Goal: Task Accomplishment & Management: Manage account settings

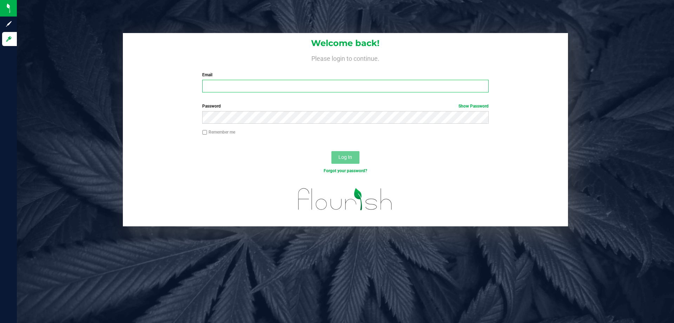
click at [229, 87] on input "Email" at bounding box center [345, 86] width 286 height 13
type input "[EMAIL_ADDRESS][DOMAIN_NAME]"
click at [332, 151] on button "Log In" at bounding box center [346, 157] width 28 height 13
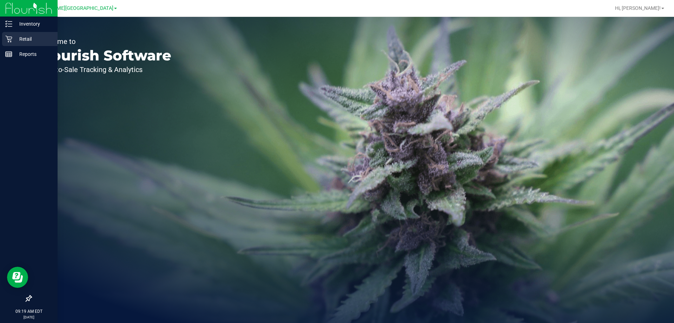
click at [12, 40] on icon at bounding box center [8, 38] width 7 height 7
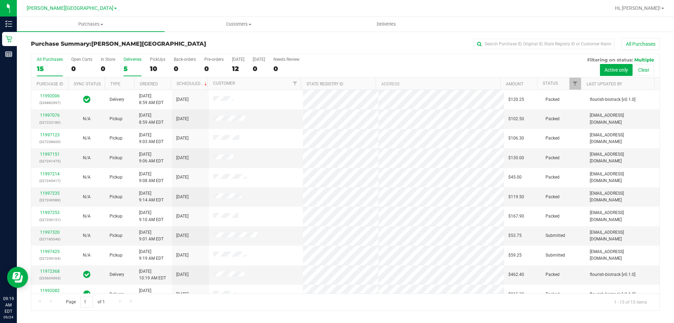
click at [133, 71] on div "5" at bounding box center [133, 69] width 18 height 8
click at [0, 0] on input "Deliveries 5" at bounding box center [0, 0] width 0 height 0
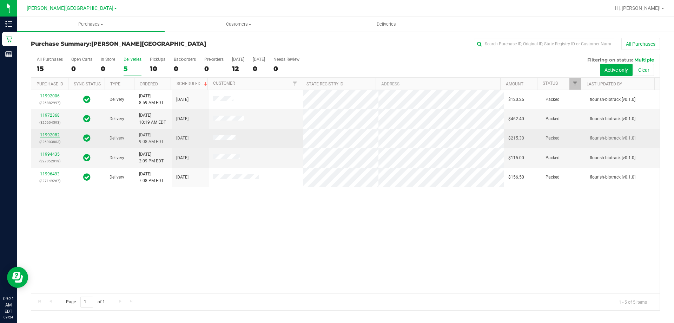
click at [53, 135] on link "11992082" at bounding box center [50, 134] width 20 height 5
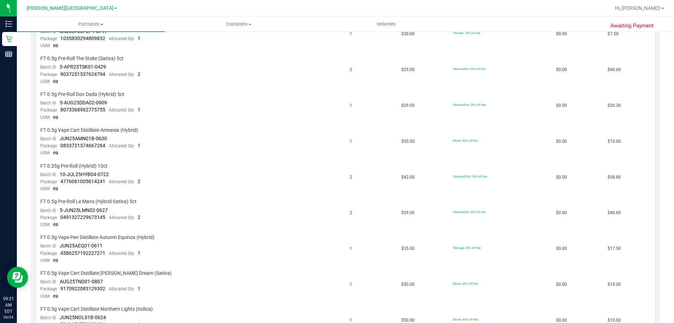
scroll to position [421, 0]
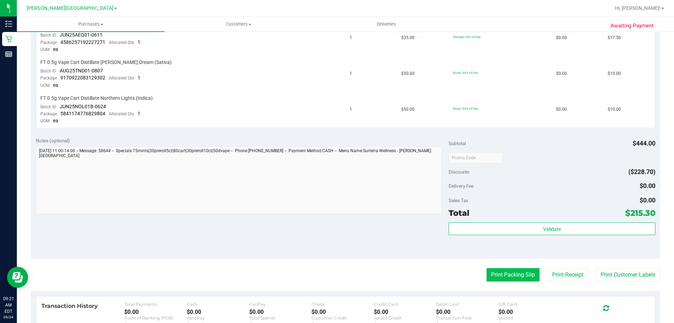
click at [336, 278] on button "Print Packing Slip" at bounding box center [513, 274] width 53 height 13
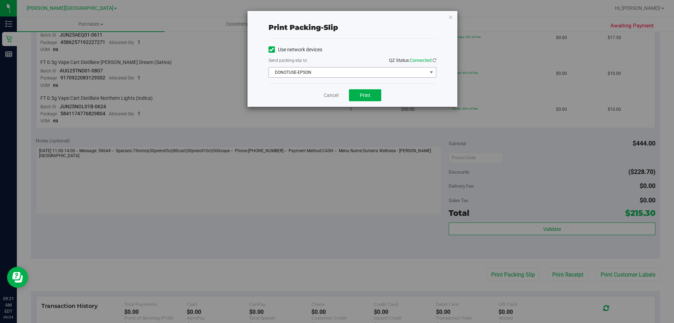
click at [336, 72] on span "DONOTUSE-EPSON" at bounding box center [348, 72] width 158 height 10
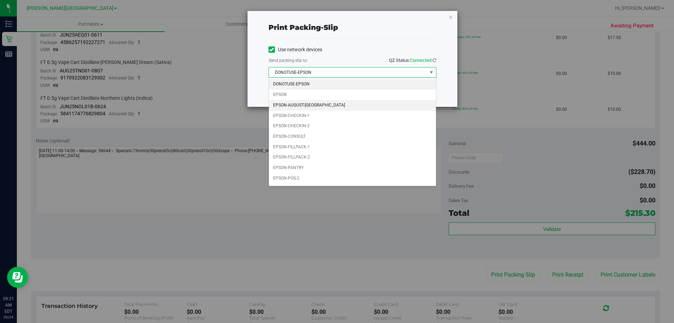
click at [336, 107] on li "EPSON-AUGUST-ALSINA" at bounding box center [352, 105] width 167 height 11
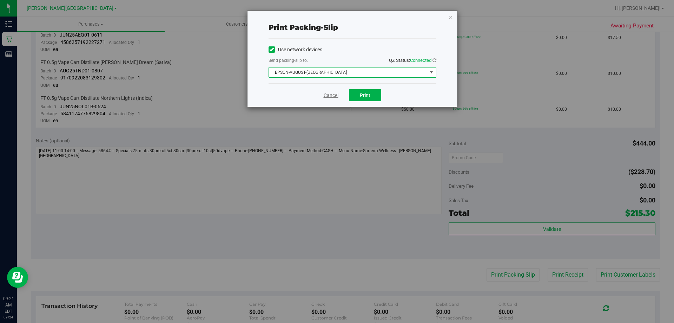
click at [332, 96] on link "Cancel" at bounding box center [331, 95] width 15 height 7
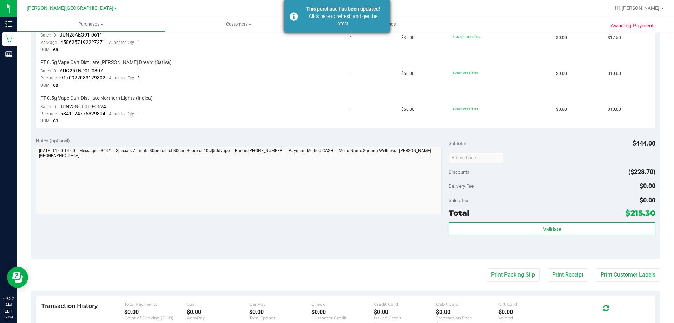
click at [323, 20] on div "Click here to refresh and get the latest." at bounding box center [343, 20] width 83 height 15
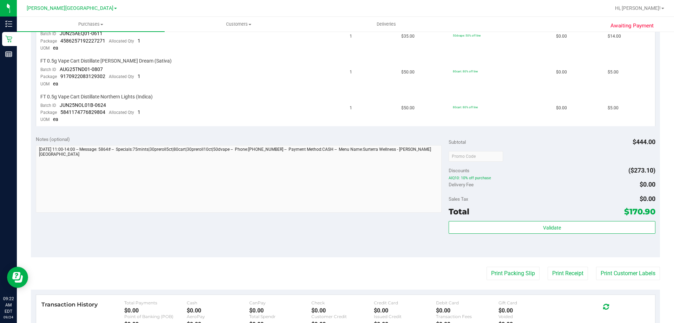
scroll to position [435, 0]
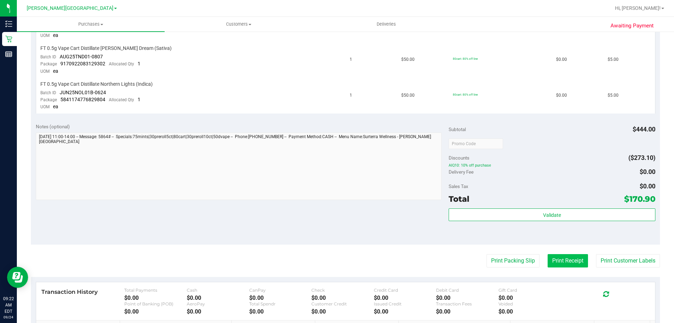
click at [336, 260] on button "Print Receipt" at bounding box center [568, 260] width 40 height 13
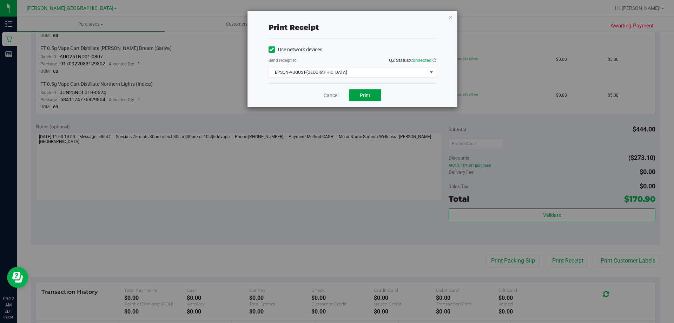
click at [336, 95] on button "Print" at bounding box center [365, 95] width 32 height 12
click at [336, 93] on span "Print" at bounding box center [365, 95] width 11 height 6
click at [326, 96] on link "Cancel" at bounding box center [331, 95] width 15 height 7
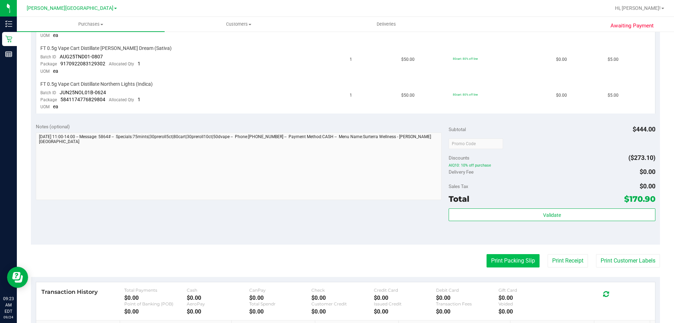
click at [336, 264] on button "Print Packing Slip" at bounding box center [513, 260] width 53 height 13
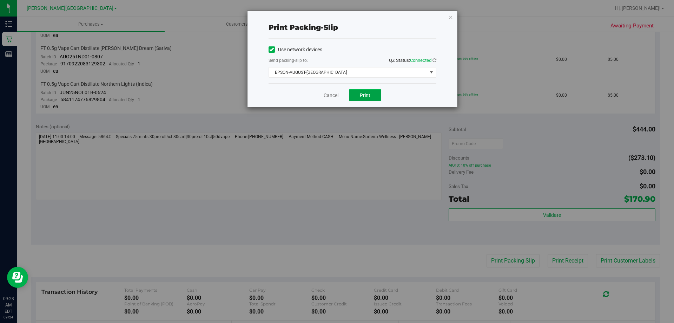
click at [336, 90] on button "Print" at bounding box center [365, 95] width 32 height 12
click at [326, 95] on link "Cancel" at bounding box center [331, 95] width 15 height 7
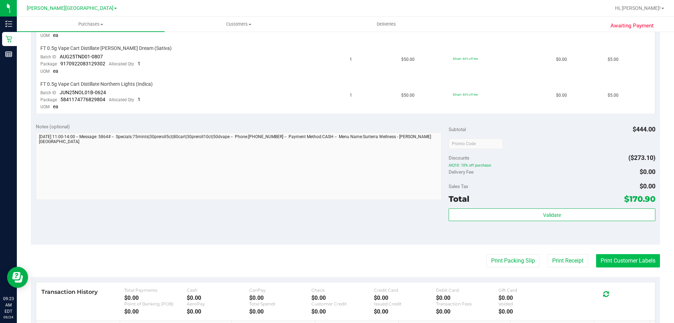
click at [336, 258] on button "Print Customer Labels" at bounding box center [628, 260] width 64 height 13
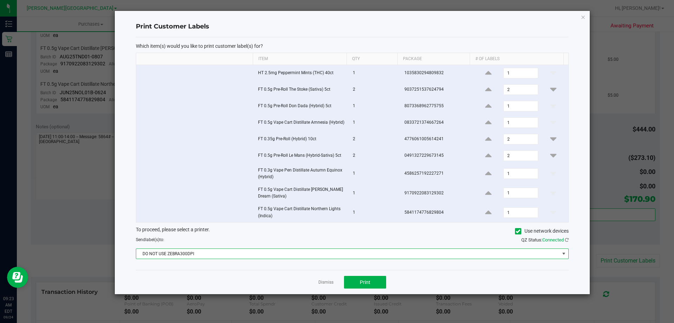
click at [213, 256] on span "DO NOT USE ZEBRA300DPI" at bounding box center [348, 254] width 424 height 10
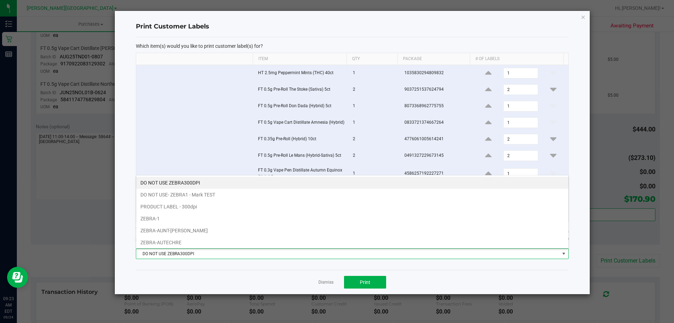
scroll to position [11, 433]
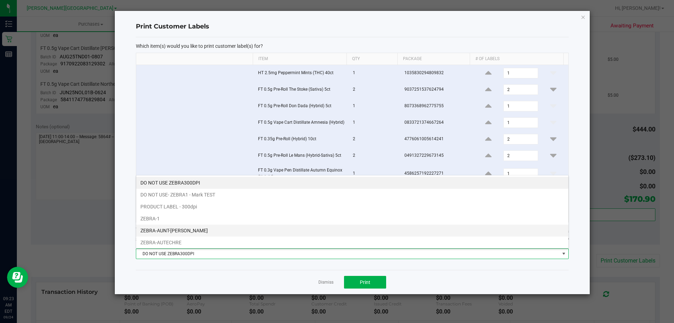
click at [211, 231] on li "ZEBRA-AUNT-SARAH" at bounding box center [352, 230] width 432 height 12
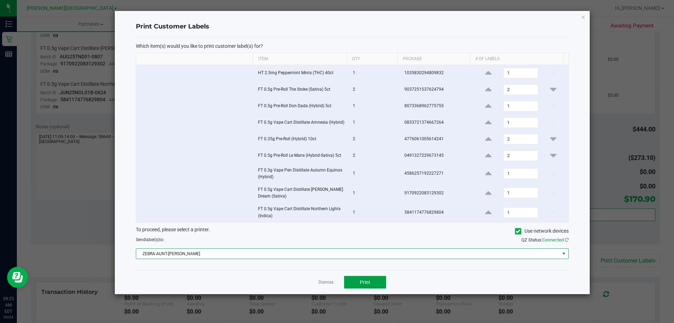
click at [336, 280] on button "Print" at bounding box center [365, 282] width 42 height 13
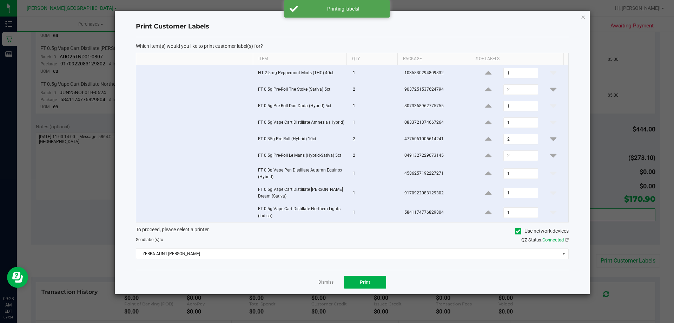
click at [336, 16] on icon "button" at bounding box center [583, 17] width 5 height 8
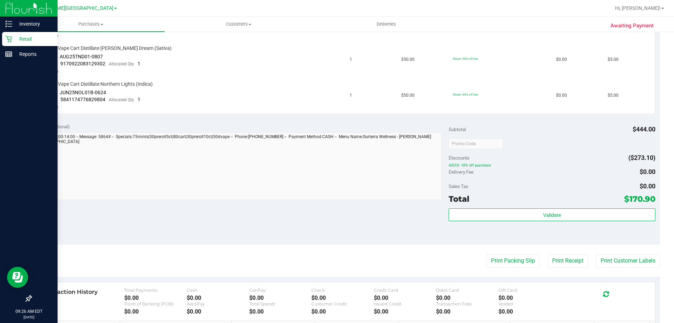
click at [12, 39] on icon at bounding box center [8, 38] width 7 height 7
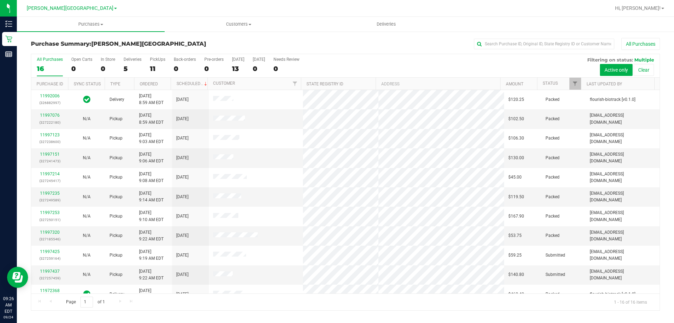
click at [131, 68] on div "5" at bounding box center [133, 69] width 18 height 8
click at [0, 0] on input "Deliveries 5" at bounding box center [0, 0] width 0 height 0
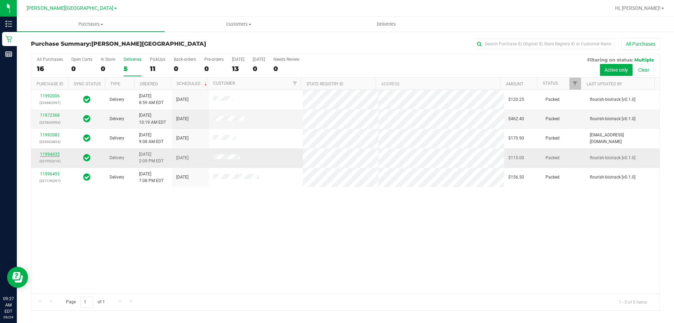
click at [48, 155] on link "11994435" at bounding box center [50, 154] width 20 height 5
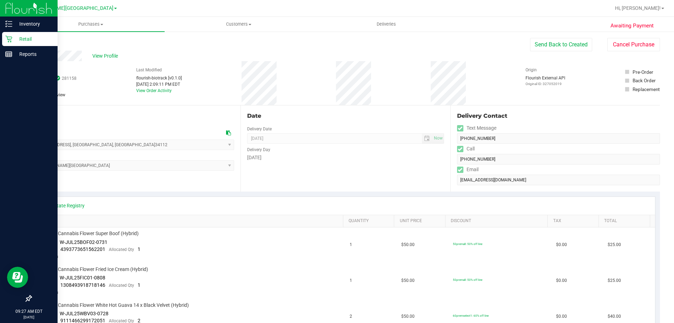
click at [27, 39] on p "Retail" at bounding box center [33, 39] width 42 height 8
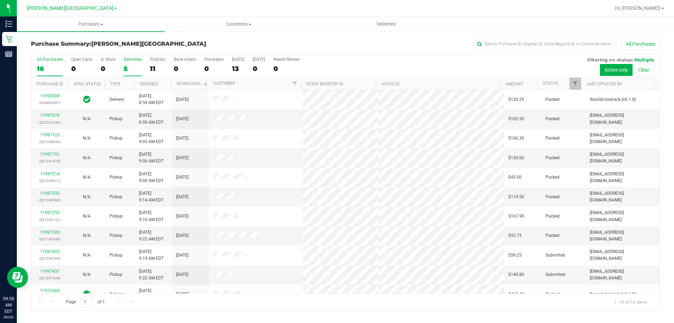
click at [124, 69] on div "5" at bounding box center [133, 69] width 18 height 8
click at [0, 0] on input "Deliveries 5" at bounding box center [0, 0] width 0 height 0
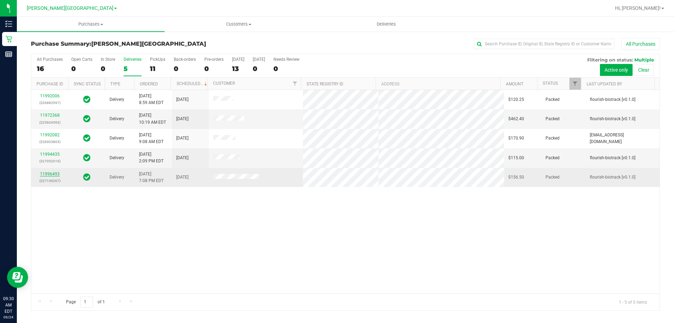
click at [43, 173] on link "11996493" at bounding box center [50, 173] width 20 height 5
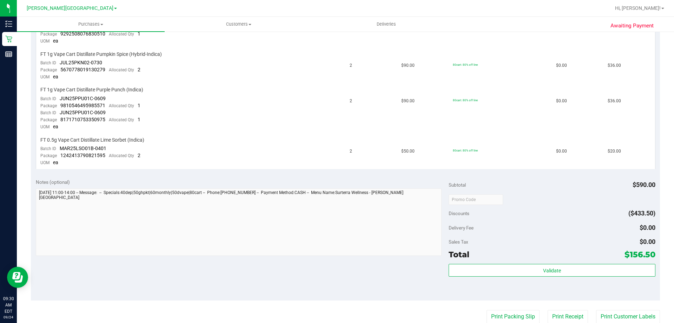
scroll to position [421, 0]
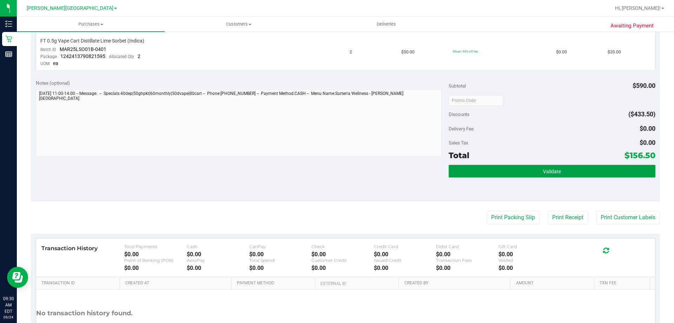
click at [336, 168] on button "Validate" at bounding box center [552, 171] width 207 height 13
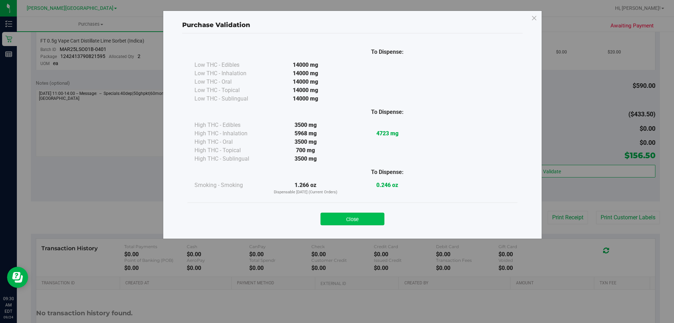
click at [336, 217] on button "Close" at bounding box center [353, 218] width 64 height 13
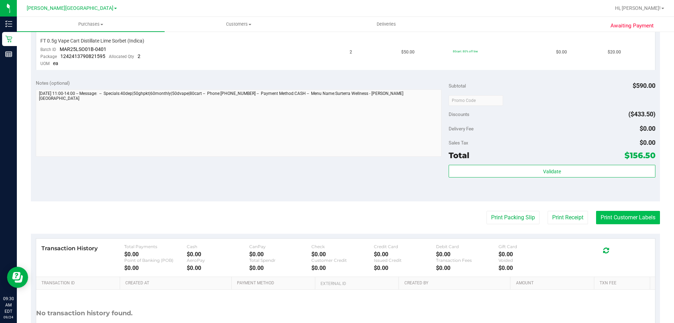
click at [336, 217] on button "Print Customer Labels" at bounding box center [628, 217] width 64 height 13
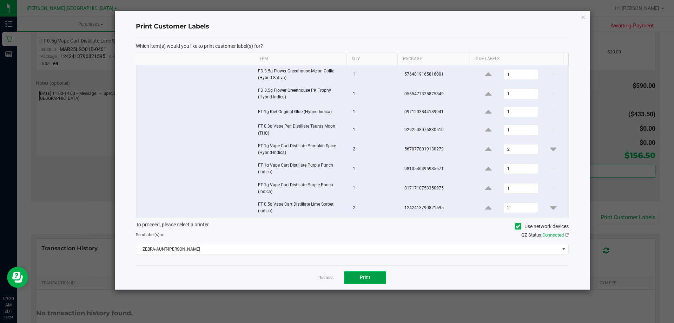
click at [336, 279] on button "Print" at bounding box center [365, 277] width 42 height 13
click at [326, 275] on link "Dismiss" at bounding box center [326, 278] width 15 height 6
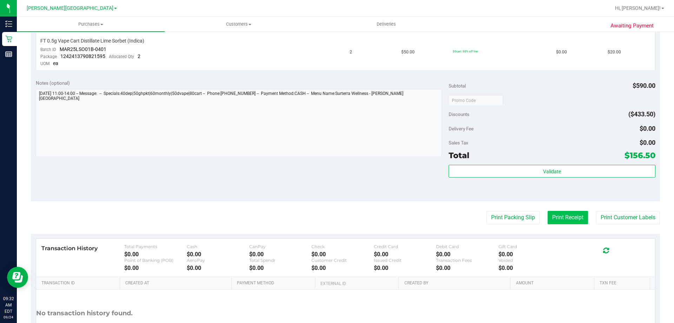
click at [336, 221] on button "Print Receipt" at bounding box center [568, 217] width 40 height 13
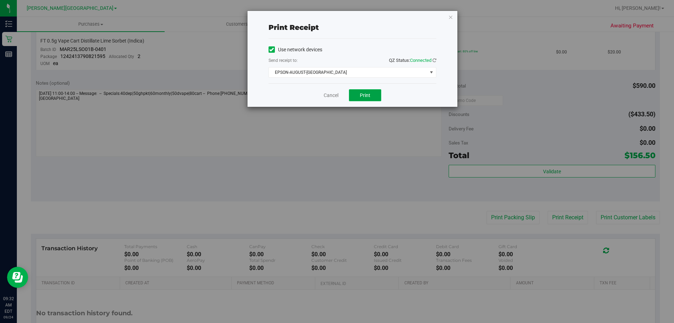
click at [336, 96] on button "Print" at bounding box center [365, 95] width 32 height 12
click at [322, 90] on div "Cancel Print" at bounding box center [353, 95] width 168 height 24
click at [329, 93] on link "Cancel" at bounding box center [331, 95] width 15 height 7
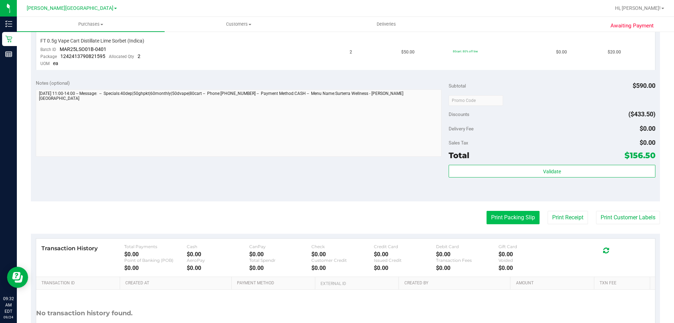
click at [336, 216] on button "Print Packing Slip" at bounding box center [513, 217] width 53 height 13
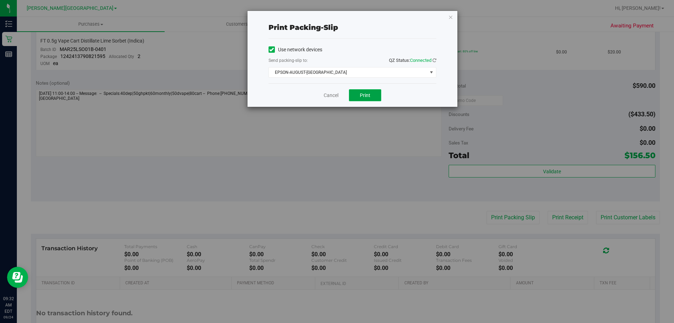
click at [336, 94] on span "Print" at bounding box center [365, 95] width 11 height 6
click at [328, 96] on link "Cancel" at bounding box center [331, 95] width 15 height 7
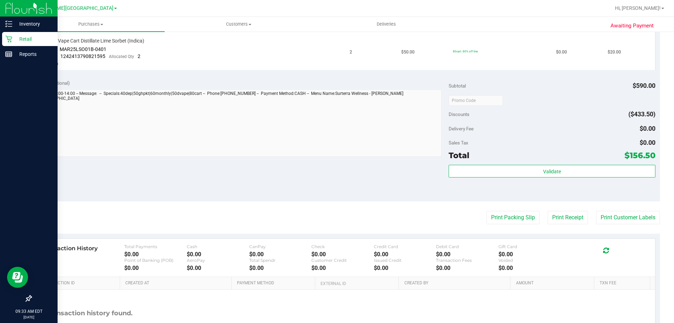
click at [9, 38] on icon at bounding box center [8, 38] width 7 height 7
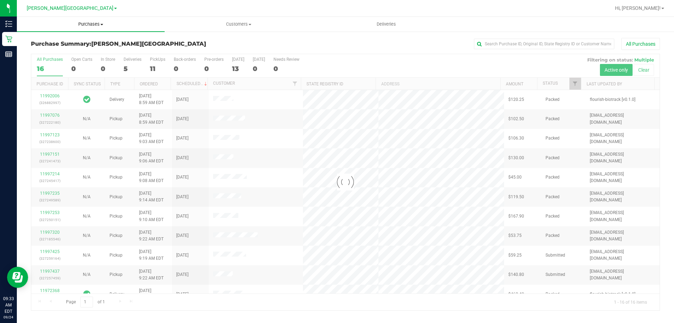
click at [91, 22] on span "Purchases" at bounding box center [91, 24] width 148 height 6
click at [97, 49] on li "Fulfillment" at bounding box center [91, 51] width 148 height 8
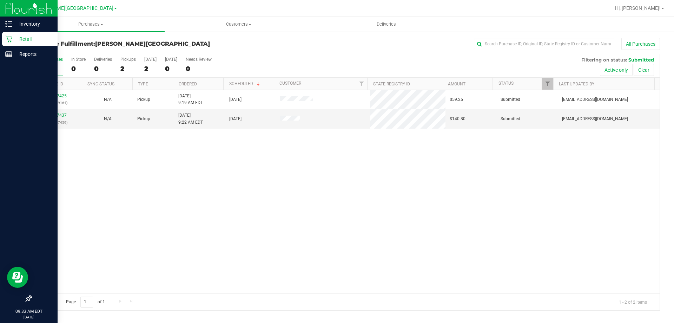
click at [13, 39] on p "Retail" at bounding box center [33, 39] width 42 height 8
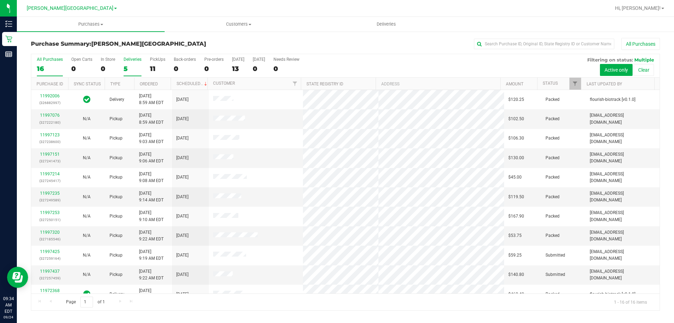
click at [127, 68] on div "5" at bounding box center [133, 69] width 18 height 8
click at [0, 0] on input "Deliveries 5" at bounding box center [0, 0] width 0 height 0
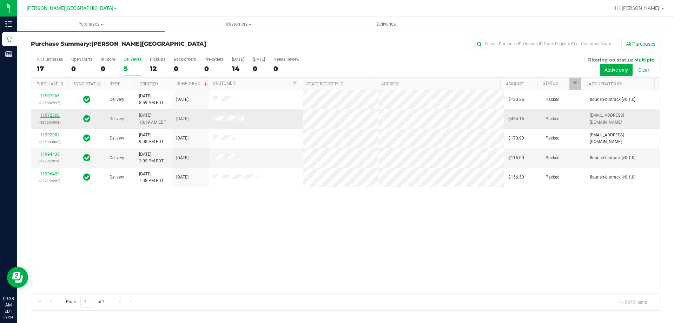
click at [50, 115] on link "11972368" at bounding box center [50, 115] width 20 height 5
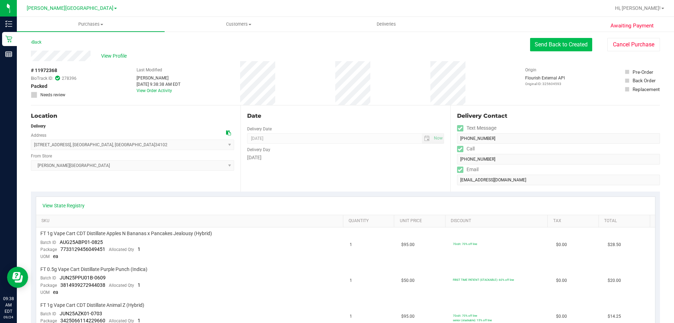
click at [336, 44] on button "Send Back to Created" at bounding box center [561, 44] width 62 height 13
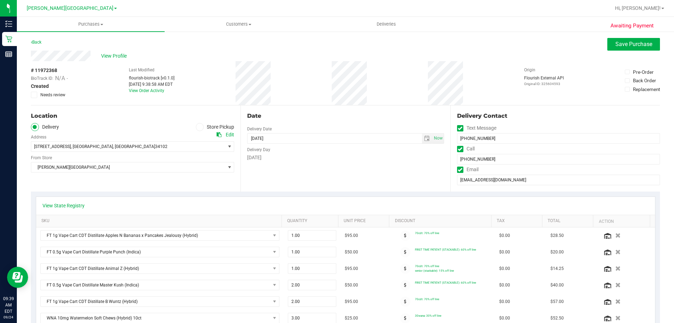
click at [201, 130] on span at bounding box center [200, 127] width 8 height 8
click at [0, 0] on input "Store Pickup" at bounding box center [0, 0] width 0 height 0
click at [336, 42] on span "Save Purchase" at bounding box center [634, 44] width 37 height 7
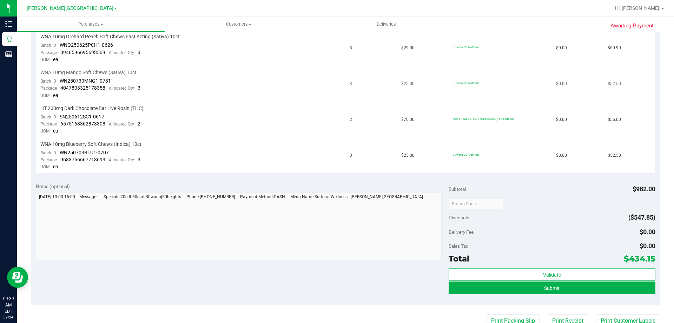
scroll to position [492, 0]
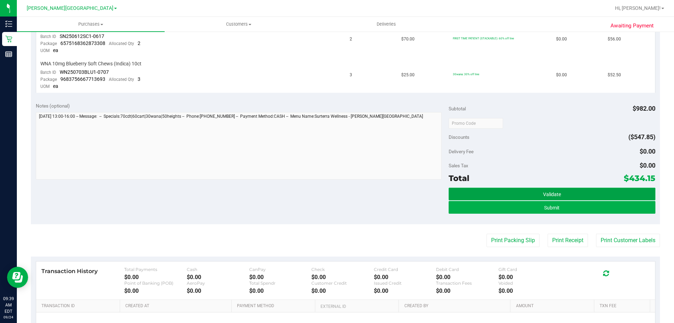
click at [336, 189] on button "Validate" at bounding box center [552, 194] width 207 height 13
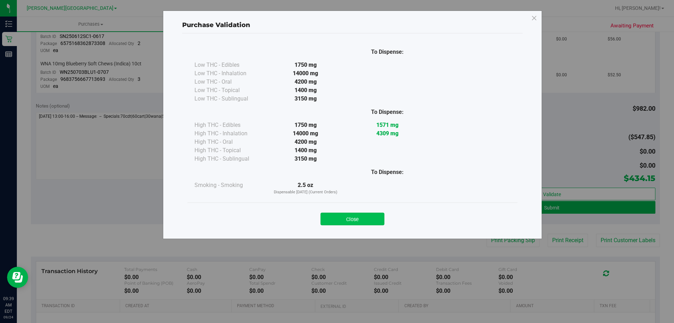
click at [336, 216] on button "Close" at bounding box center [353, 218] width 64 height 13
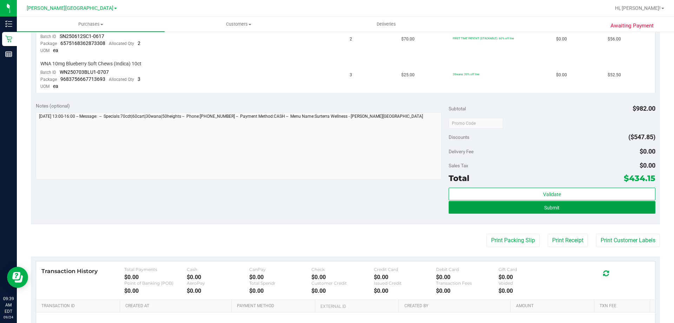
click at [336, 208] on button "Submit" at bounding box center [552, 207] width 207 height 13
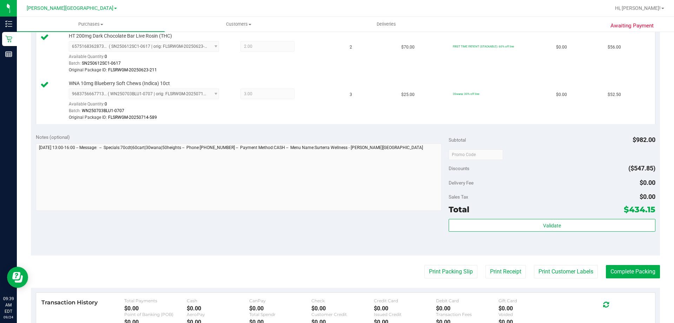
scroll to position [687, 0]
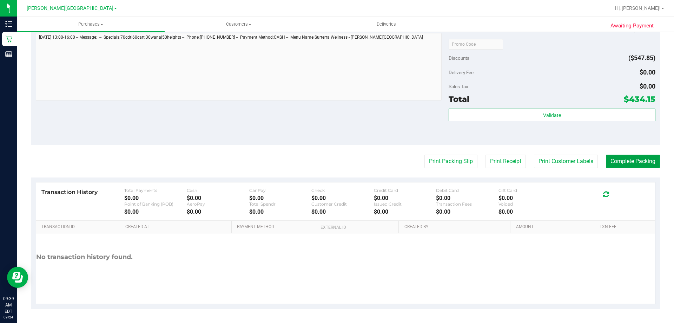
click at [336, 160] on button "Complete Packing" at bounding box center [633, 161] width 54 height 13
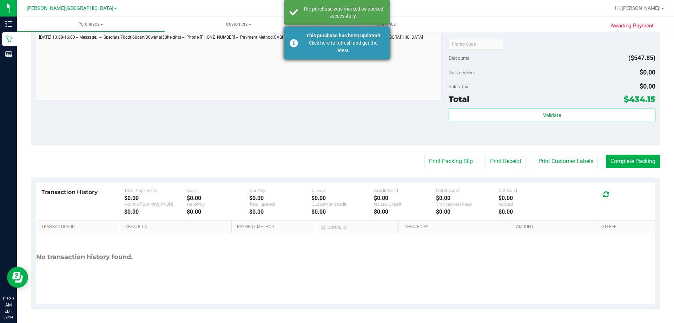
click at [336, 46] on div "Click here to refresh and get the latest." at bounding box center [343, 46] width 83 height 15
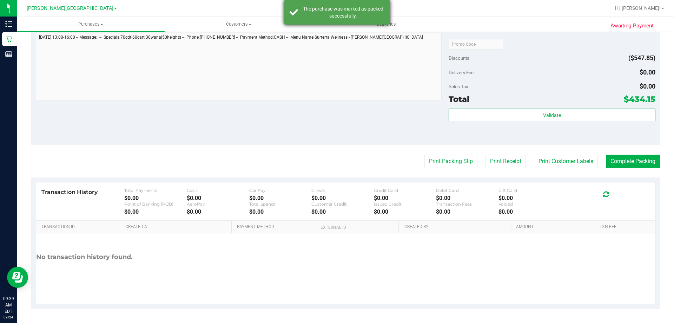
click at [336, 9] on div "The purchase was marked as packed successfully." at bounding box center [343, 12] width 83 height 14
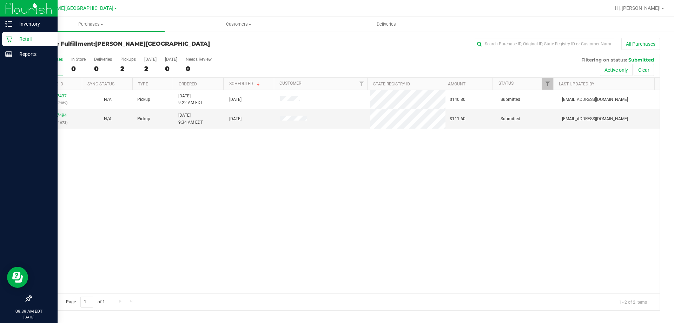
click at [16, 40] on p "Retail" at bounding box center [33, 39] width 42 height 8
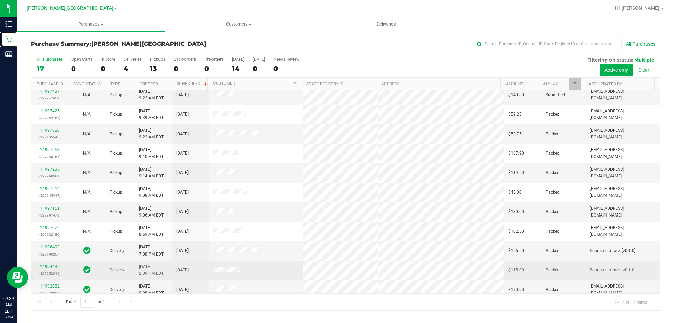
scroll to position [127, 0]
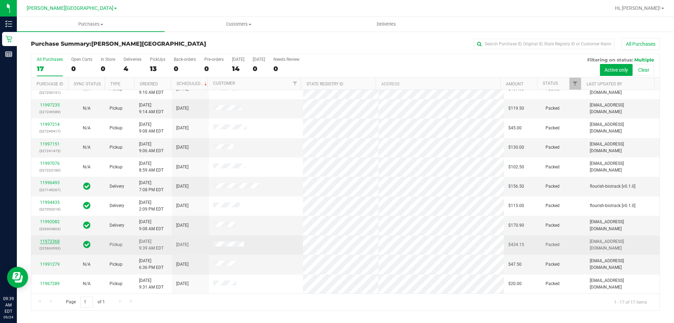
click at [51, 243] on link "11972368" at bounding box center [50, 241] width 20 height 5
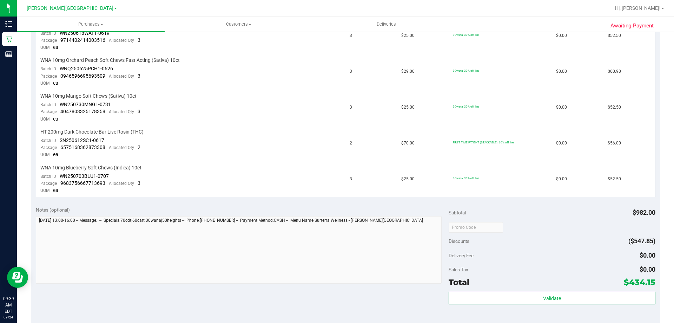
scroll to position [457, 0]
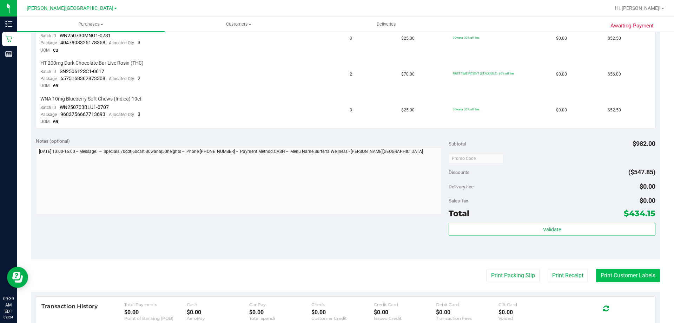
click at [336, 275] on button "Print Customer Labels" at bounding box center [628, 275] width 64 height 13
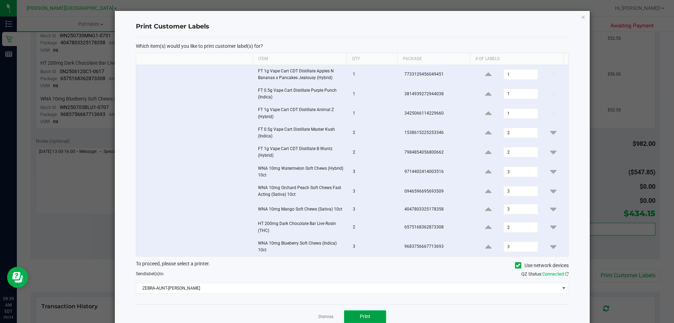
click at [336, 317] on button "Print" at bounding box center [365, 316] width 42 height 13
click at [326, 314] on link "Dismiss" at bounding box center [326, 317] width 15 height 6
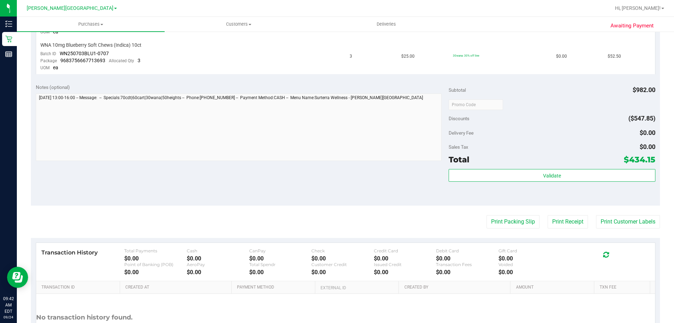
scroll to position [571, 0]
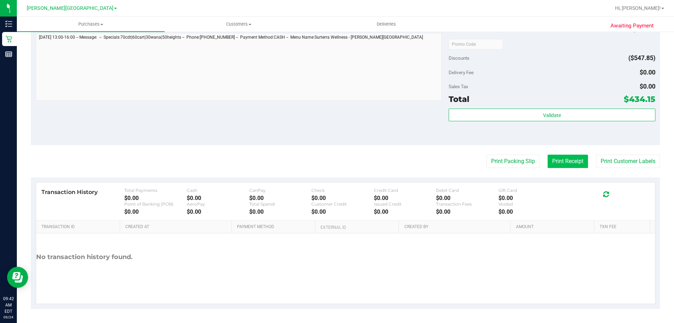
click at [336, 155] on button "Print Receipt" at bounding box center [568, 161] width 40 height 13
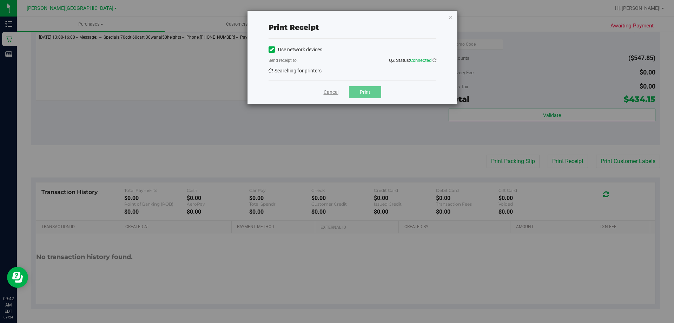
click at [334, 92] on link "Cancel" at bounding box center [331, 92] width 15 height 7
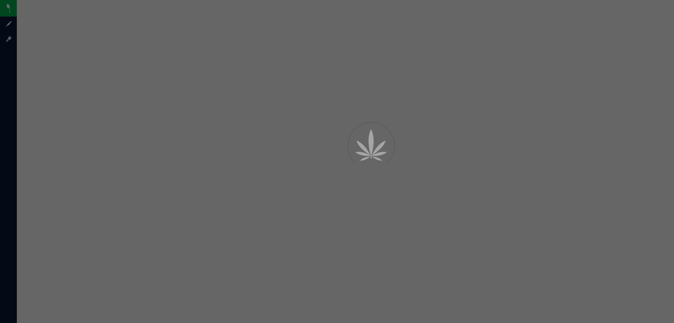
click at [330, 116] on div at bounding box center [337, 161] width 674 height 323
click at [331, 116] on div at bounding box center [337, 161] width 674 height 323
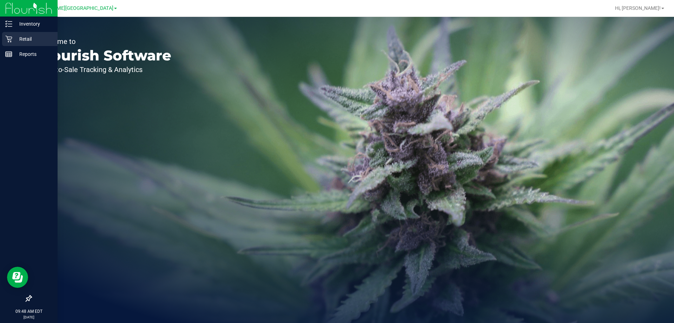
click at [15, 39] on p "Retail" at bounding box center [33, 39] width 42 height 8
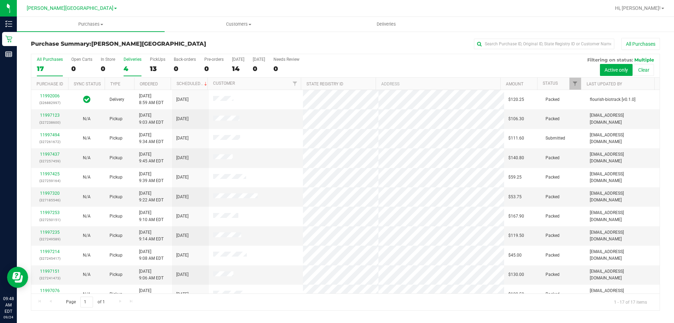
click at [127, 67] on div "4" at bounding box center [133, 69] width 18 height 8
click at [0, 0] on input "Deliveries 4" at bounding box center [0, 0] width 0 height 0
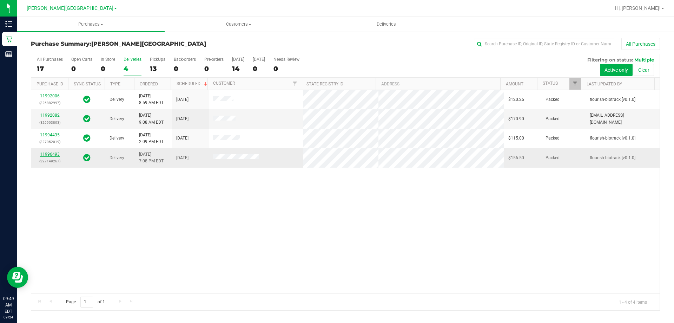
click at [54, 155] on link "11996493" at bounding box center [50, 154] width 20 height 5
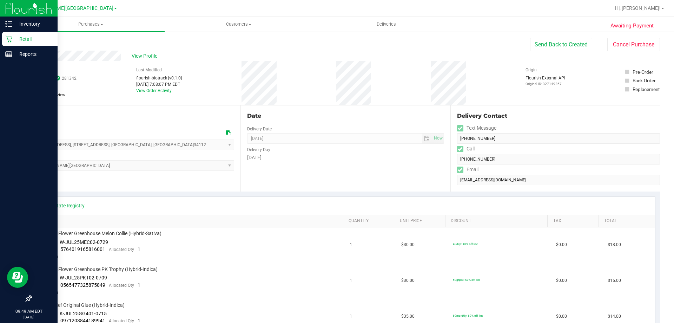
click at [6, 40] on icon at bounding box center [8, 38] width 7 height 7
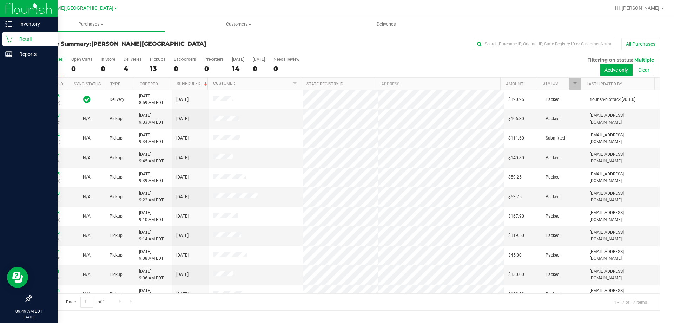
click at [24, 35] on p "Retail" at bounding box center [33, 39] width 42 height 8
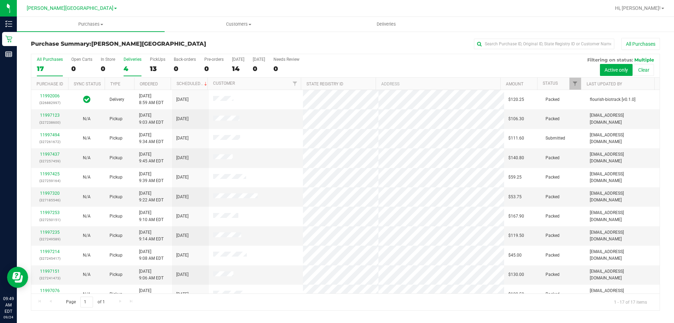
click at [132, 68] on div "4" at bounding box center [133, 69] width 18 height 8
click at [0, 0] on input "Deliveries 4" at bounding box center [0, 0] width 0 height 0
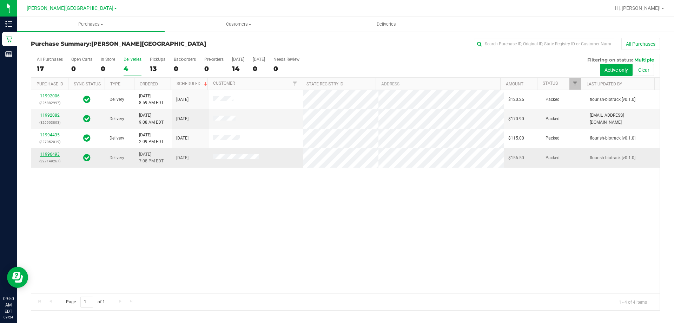
click at [45, 156] on link "11996493" at bounding box center [50, 154] width 20 height 5
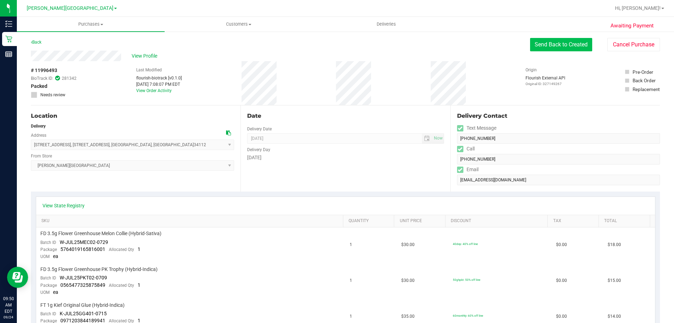
click at [557, 46] on button "Send Back to Created" at bounding box center [561, 44] width 62 height 13
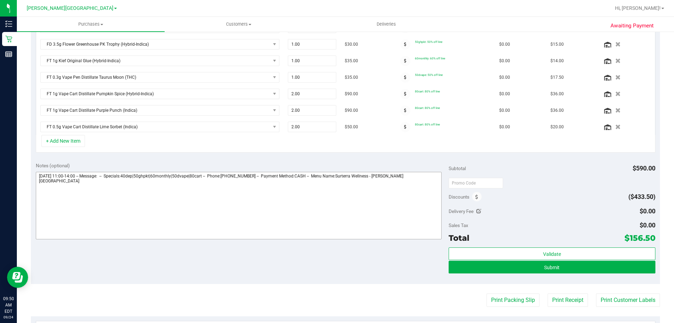
scroll to position [211, 0]
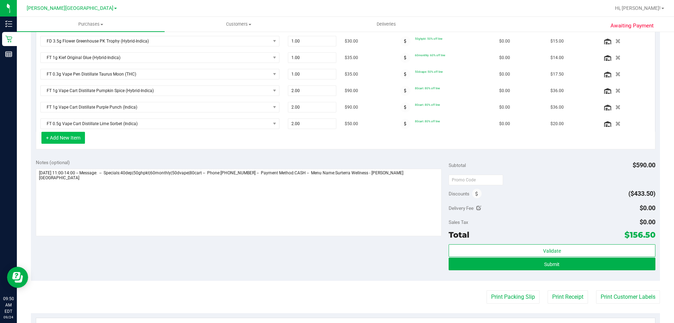
click at [71, 140] on button "+ Add New Item" at bounding box center [63, 138] width 44 height 12
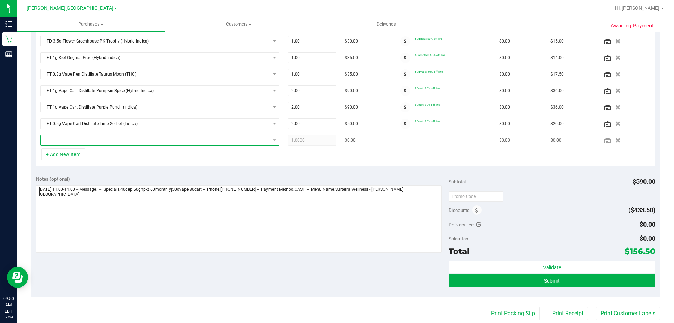
click at [114, 143] on span "NO DATA FOUND" at bounding box center [156, 140] width 230 height 10
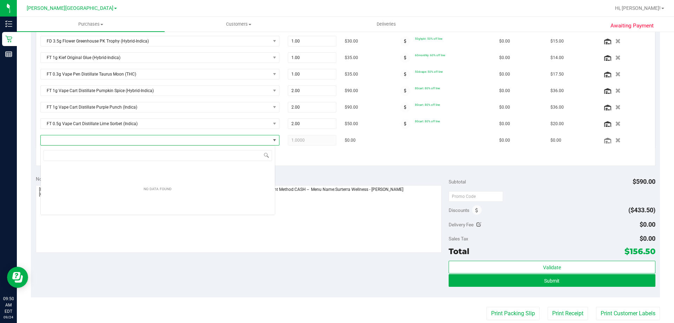
scroll to position [11, 235]
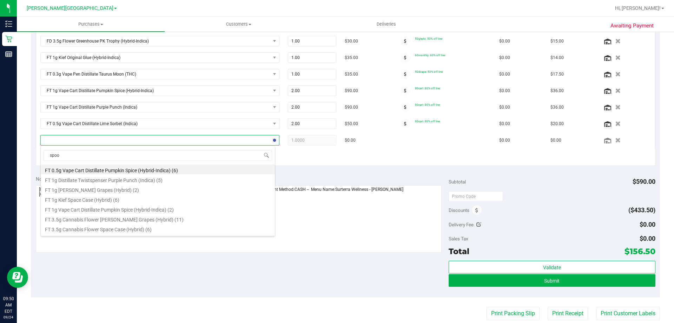
type input "spoon"
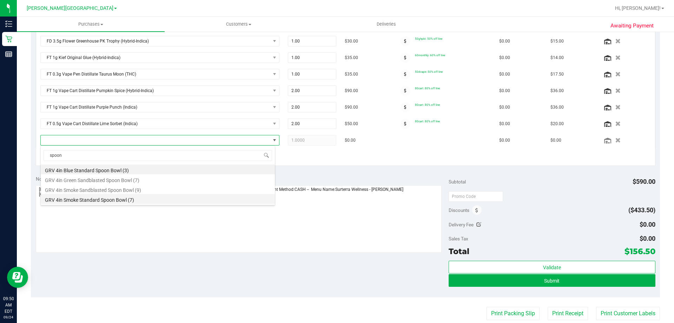
click at [149, 201] on li "GRV 4in Smoke Standard Spoon Bowl (7)" at bounding box center [158, 199] width 234 height 10
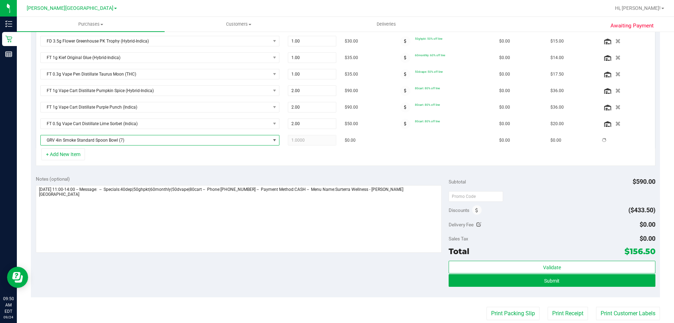
click at [289, 287] on div "Notes (optional) Subtotal $590.00 Discounts ($433.50) Delivery Fee $0.00 Sales …" at bounding box center [345, 234] width 629 height 126
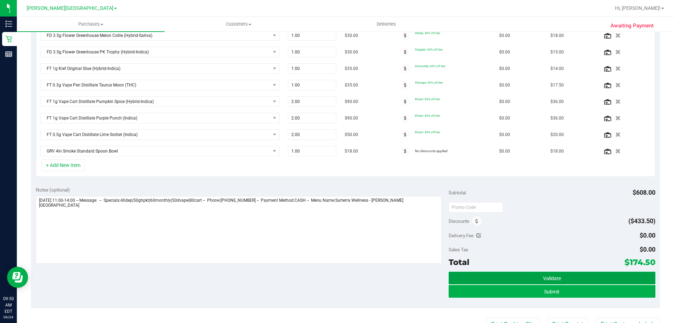
click at [533, 280] on button "Validate" at bounding box center [552, 277] width 207 height 13
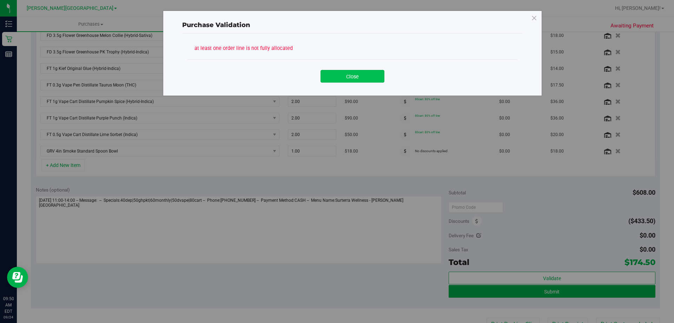
click at [348, 73] on button "Close" at bounding box center [353, 76] width 64 height 13
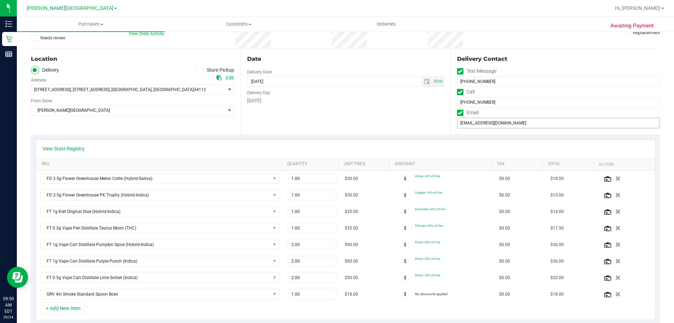
scroll to position [0, 0]
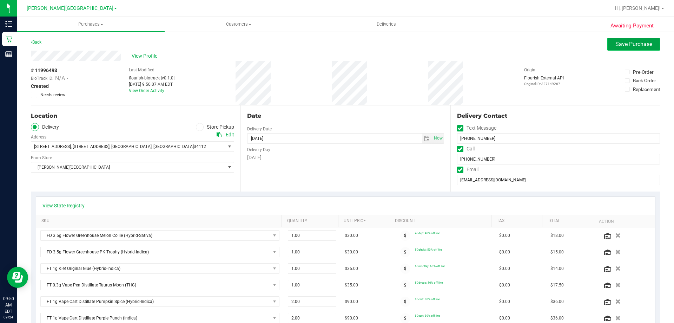
click at [629, 45] on span "Save Purchase" at bounding box center [634, 44] width 37 height 7
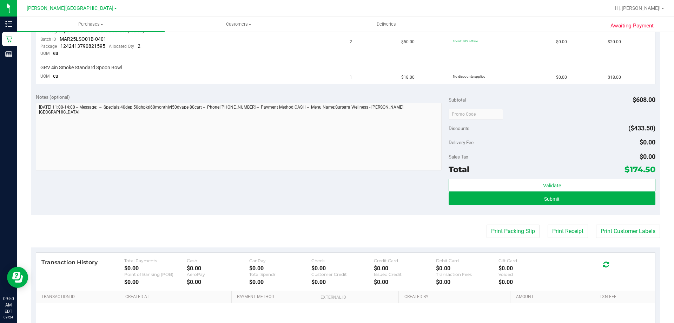
scroll to position [421, 0]
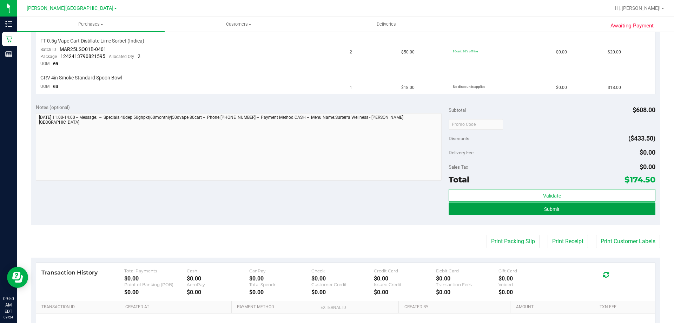
click at [545, 206] on span "Submit" at bounding box center [551, 209] width 15 height 6
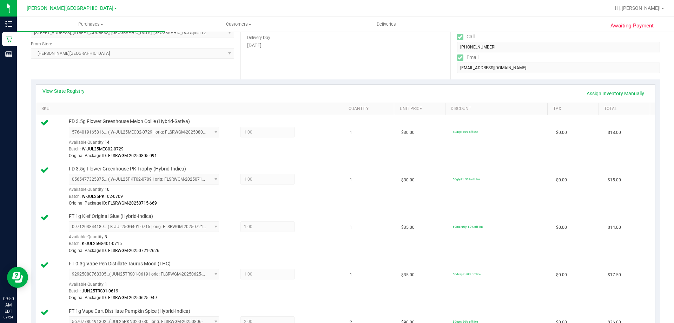
scroll to position [140, 0]
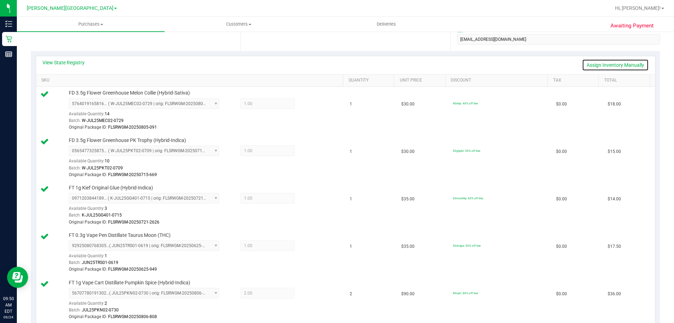
click at [614, 66] on link "Assign Inventory Manually" at bounding box center [615, 65] width 67 height 12
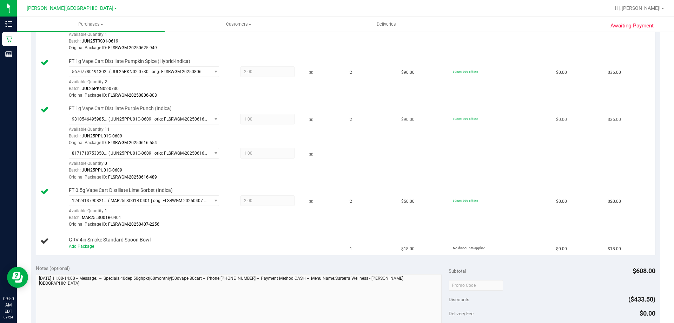
scroll to position [386, 0]
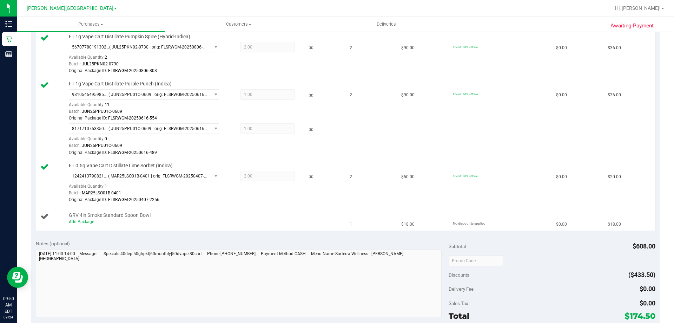
click at [80, 223] on link "Add Package" at bounding box center [81, 221] width 25 height 5
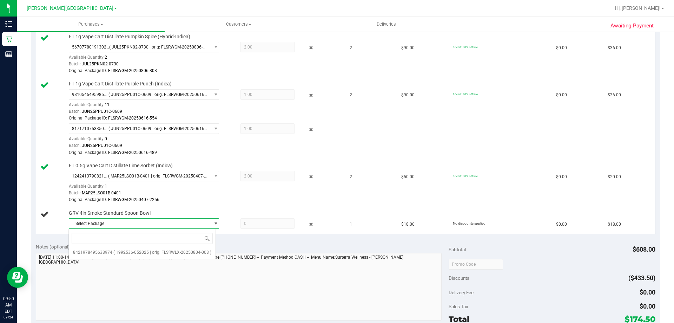
click at [219, 223] on div "Select Package 8421978495638974" at bounding box center [148, 223] width 158 height 11
click at [192, 223] on span "Select Package" at bounding box center [139, 223] width 141 height 10
click at [126, 254] on span "( 1992536-052025 | orig: FLSRWLX-20250804-008 )" at bounding box center [162, 252] width 98 height 5
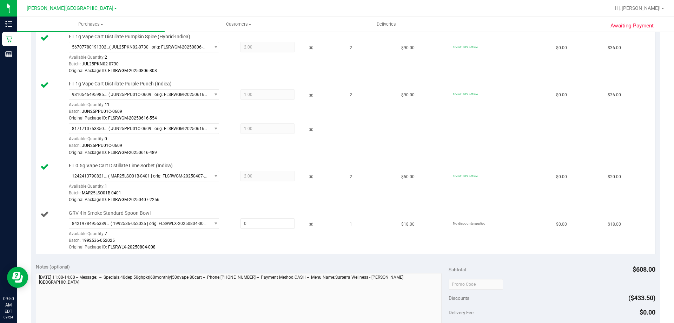
click at [254, 254] on td "GRV 4in Smoke Standard Spoon Bowl 8421978495638974 ( 1992536-052025 | orig: FLS…" at bounding box center [191, 230] width 310 height 47
click at [255, 226] on span at bounding box center [268, 223] width 54 height 11
type input "1"
type input "1.0000"
click at [279, 264] on div "Notes (optional)" at bounding box center [242, 266] width 413 height 7
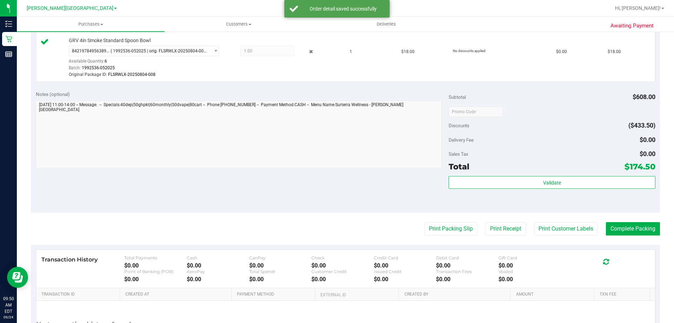
scroll to position [556, 0]
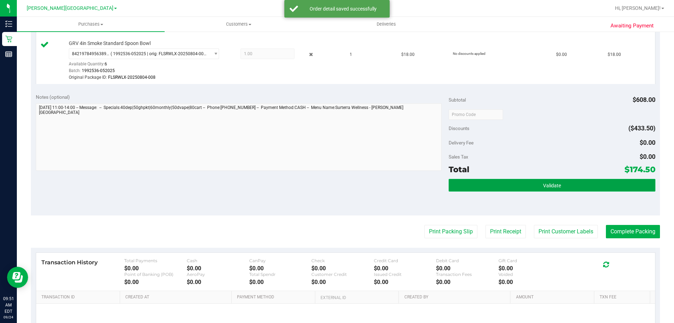
click at [485, 183] on button "Validate" at bounding box center [552, 185] width 207 height 13
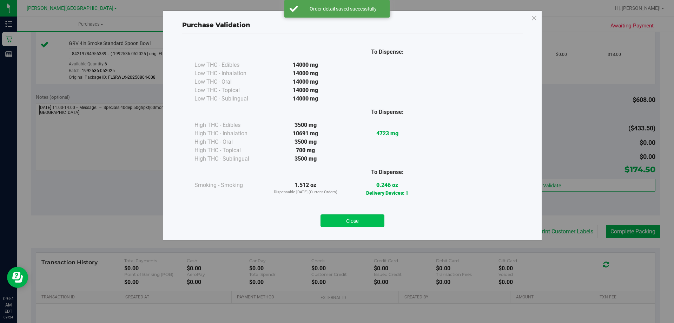
click at [364, 215] on button "Close" at bounding box center [353, 220] width 64 height 13
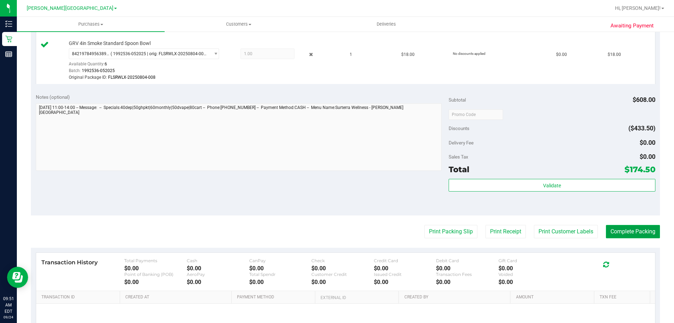
click at [611, 228] on button "Complete Packing" at bounding box center [633, 231] width 54 height 13
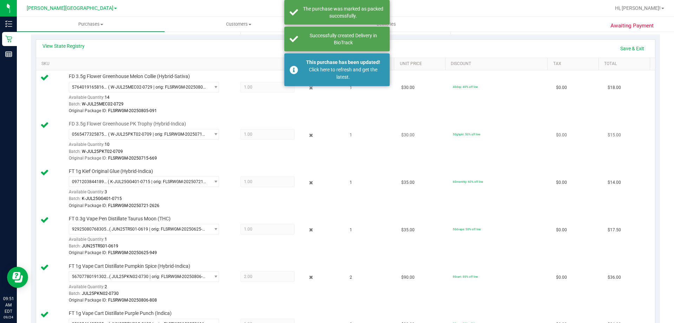
scroll to position [176, 0]
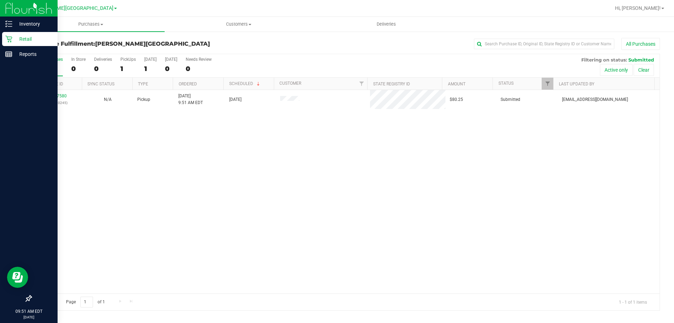
click at [13, 35] on p "Retail" at bounding box center [33, 39] width 42 height 8
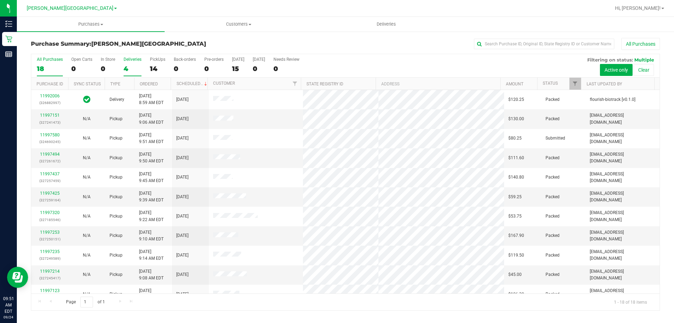
click at [134, 61] on div "Deliveries" at bounding box center [133, 59] width 18 height 5
click at [0, 0] on input "Deliveries 4" at bounding box center [0, 0] width 0 height 0
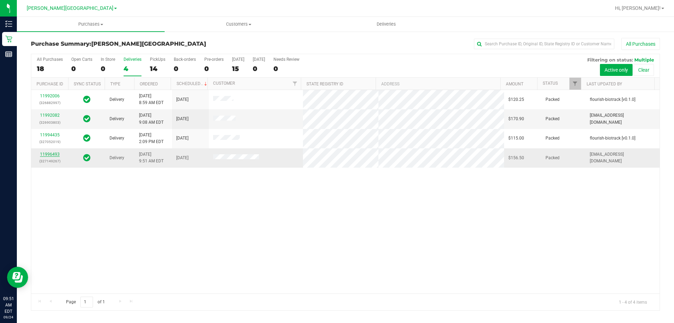
click at [46, 154] on link "11996493" at bounding box center [50, 154] width 20 height 5
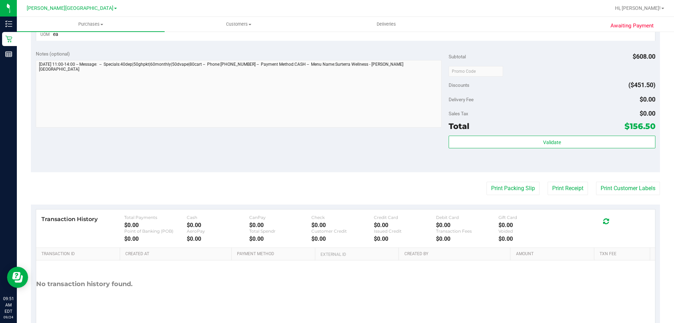
scroll to position [513, 0]
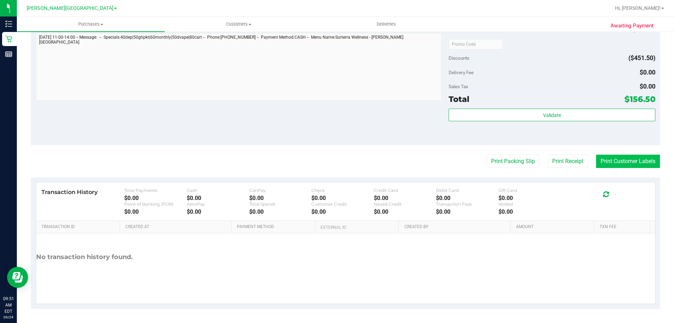
click at [626, 163] on button "Print Customer Labels" at bounding box center [628, 161] width 64 height 13
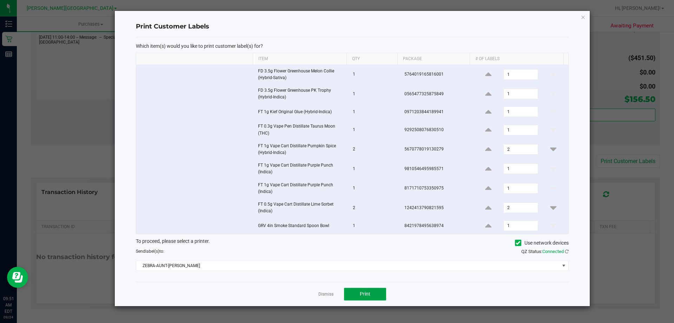
click at [363, 297] on button "Print" at bounding box center [365, 294] width 42 height 13
drag, startPoint x: 51, startPoint y: 106, endPoint x: 154, endPoint y: 51, distance: 117.4
click at [52, 106] on ngb-modal-window "Print Customer Labels Which item(s) would you like to print customer label(s) f…" at bounding box center [340, 161] width 680 height 323
click at [584, 19] on icon "button" at bounding box center [583, 17] width 5 height 8
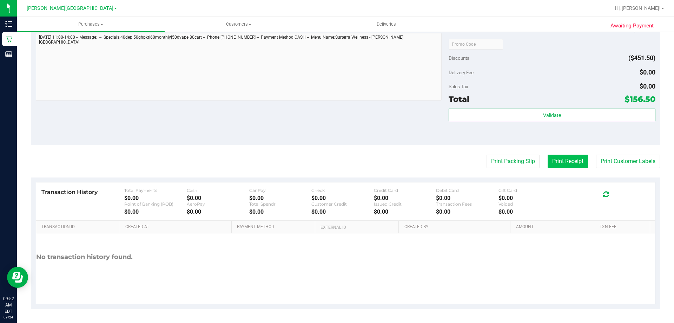
click at [551, 163] on button "Print Receipt" at bounding box center [568, 161] width 40 height 13
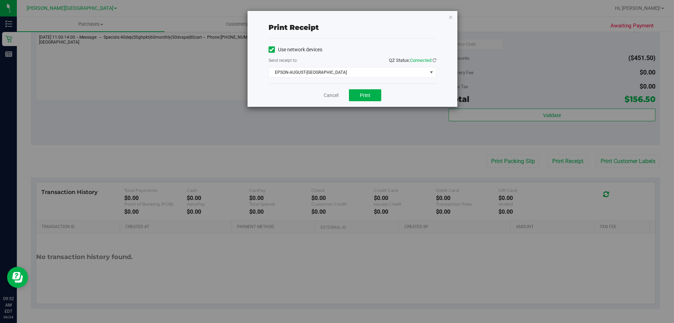
click at [364, 89] on div "Cancel Print" at bounding box center [353, 95] width 168 height 24
click at [364, 92] on button "Print" at bounding box center [365, 95] width 32 height 12
click at [342, 71] on span "EPSON-AUGUST-ALSINA" at bounding box center [348, 72] width 158 height 10
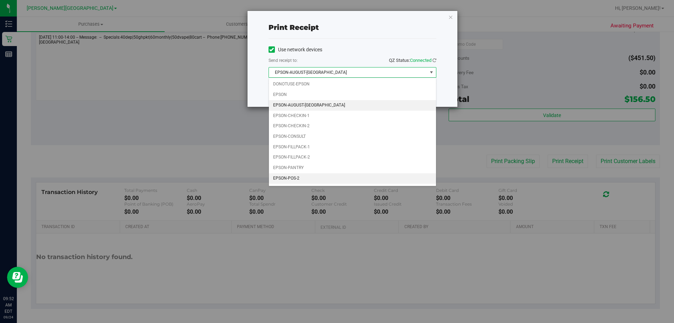
click at [321, 175] on li "EPSON-POS-2" at bounding box center [352, 178] width 167 height 11
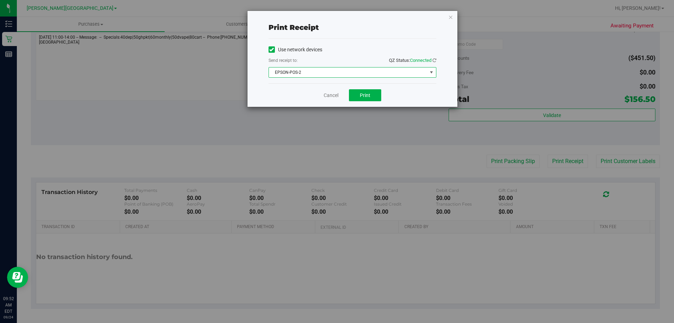
click at [353, 103] on div "Cancel Print" at bounding box center [353, 95] width 168 height 24
click at [357, 98] on button "Print" at bounding box center [365, 95] width 32 height 12
click at [335, 98] on link "Cancel" at bounding box center [331, 95] width 15 height 7
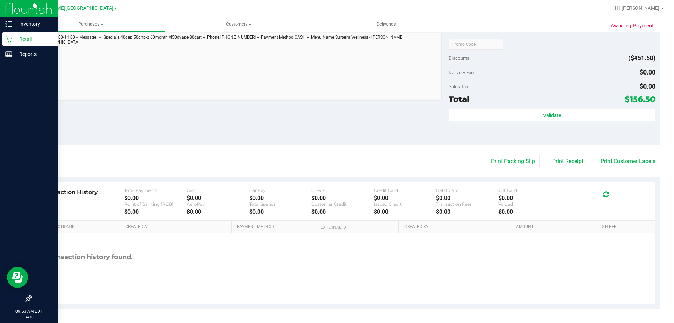
click at [17, 38] on p "Retail" at bounding box center [33, 39] width 42 height 8
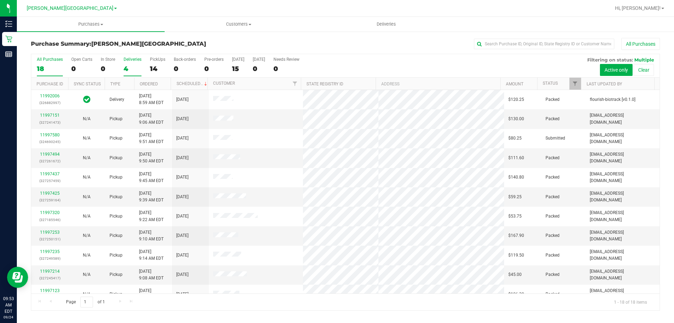
click at [125, 64] on label "Deliveries 4" at bounding box center [133, 66] width 18 height 19
click at [0, 0] on input "Deliveries 4" at bounding box center [0, 0] width 0 height 0
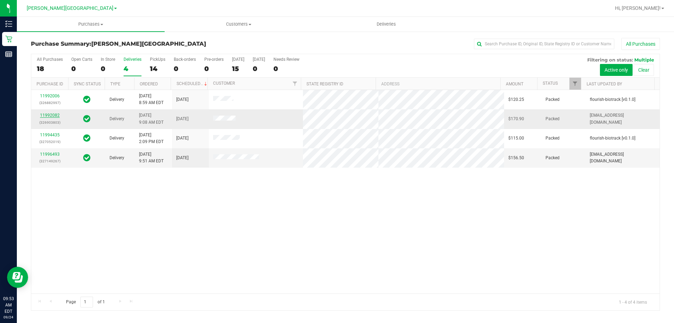
click at [55, 114] on link "11992082" at bounding box center [50, 115] width 20 height 5
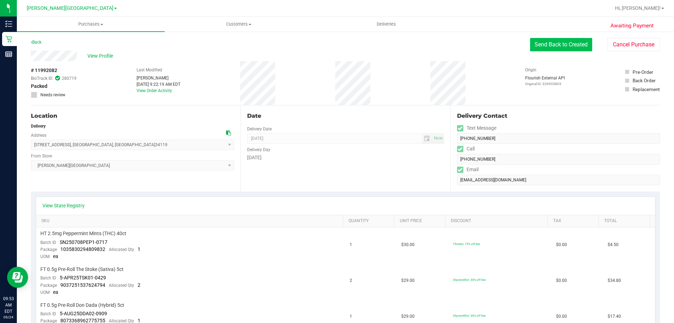
click at [579, 42] on button "Send Back to Created" at bounding box center [561, 44] width 62 height 13
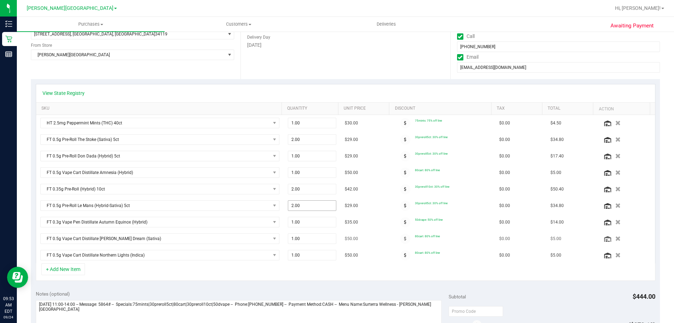
scroll to position [140, 0]
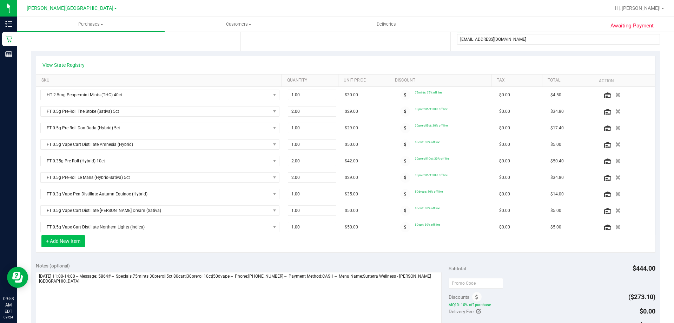
click at [64, 240] on button "+ Add New Item" at bounding box center [63, 241] width 44 height 12
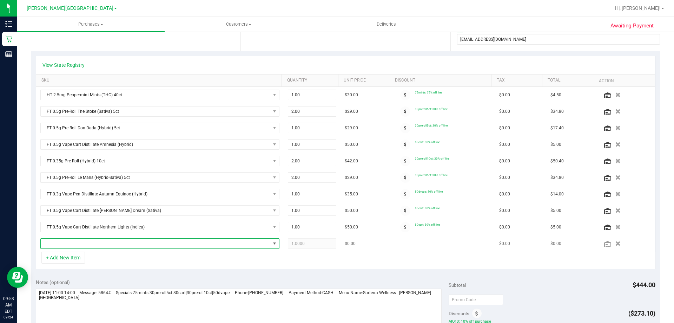
click at [142, 243] on span "NO DATA FOUND" at bounding box center [156, 243] width 230 height 10
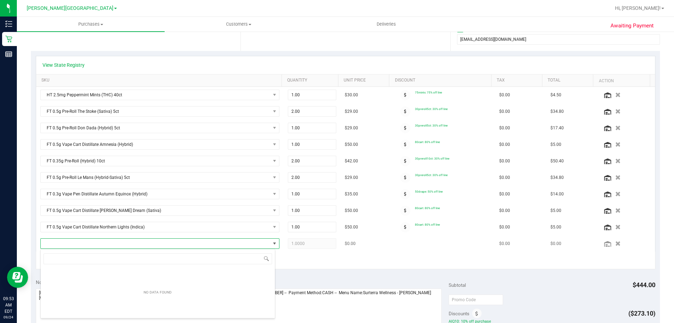
scroll to position [11, 233]
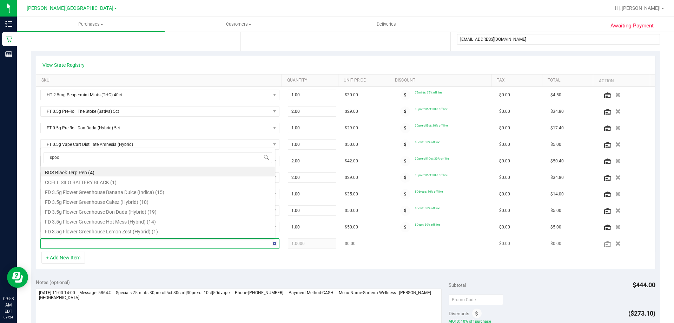
type input "spoon"
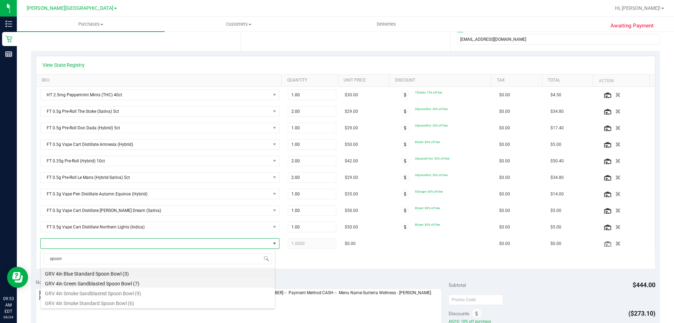
click at [158, 282] on li "GRV 4in Green Sandblasted Spoon Bowl (7)" at bounding box center [158, 282] width 234 height 10
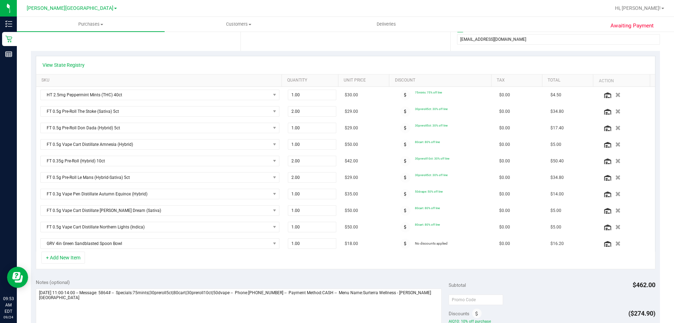
click at [190, 279] on div "Notes (optional)" at bounding box center [242, 282] width 413 height 7
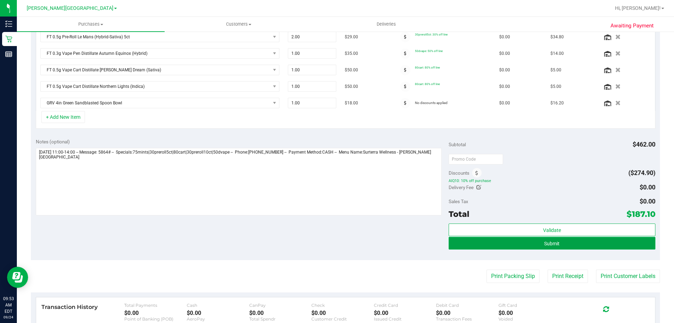
click at [569, 244] on button "Submit" at bounding box center [552, 243] width 207 height 13
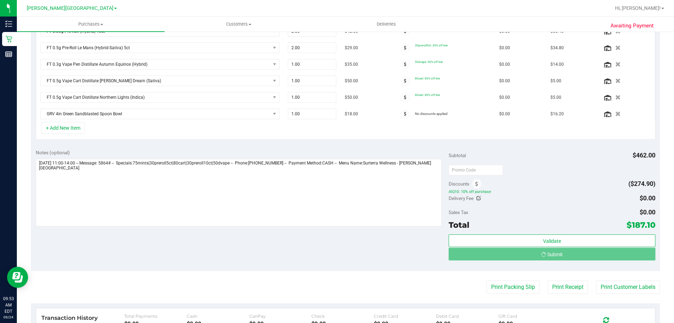
scroll to position [259, 0]
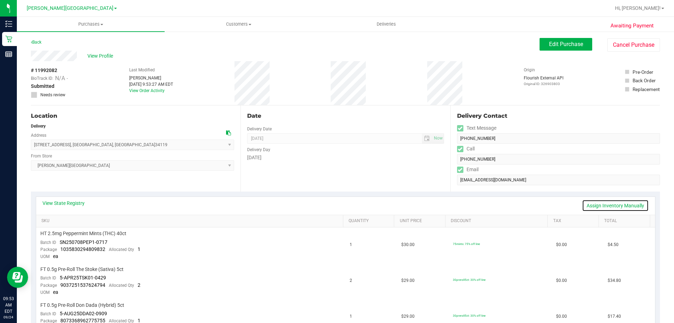
click at [616, 206] on link "Assign Inventory Manually" at bounding box center [615, 205] width 67 height 12
click at [631, 204] on link "Save & Exit" at bounding box center [632, 205] width 33 height 12
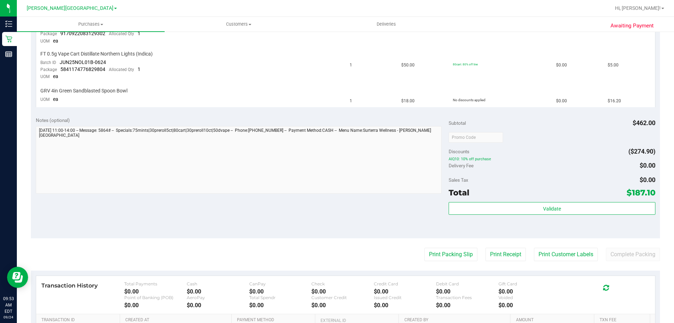
scroll to position [527, 0]
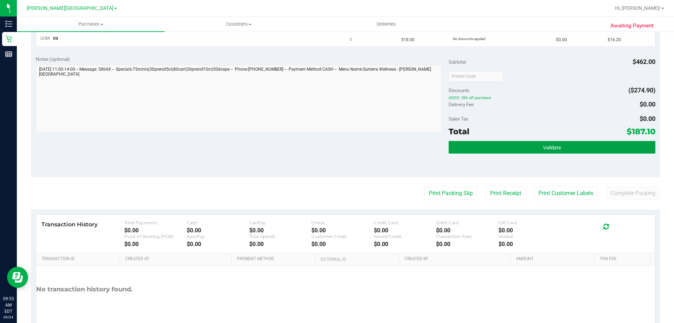
click at [521, 148] on button "Validate" at bounding box center [552, 147] width 207 height 13
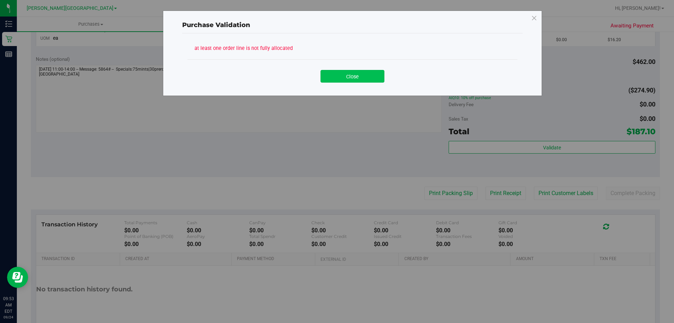
click at [354, 75] on button "Close" at bounding box center [353, 76] width 64 height 13
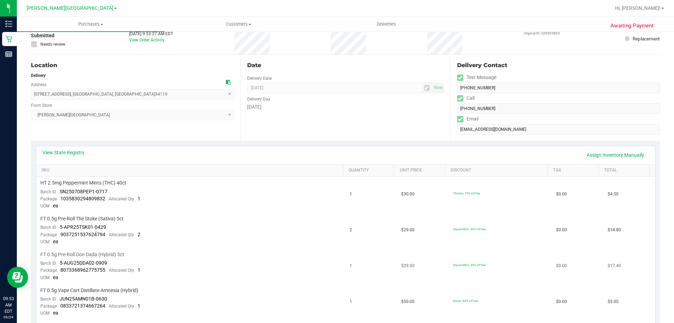
scroll to position [35, 0]
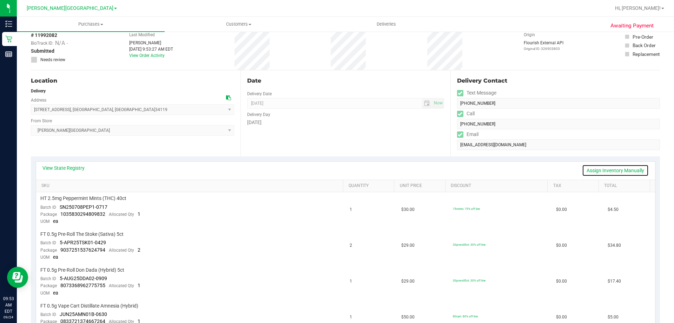
click at [607, 168] on link "Assign Inventory Manually" at bounding box center [615, 170] width 67 height 12
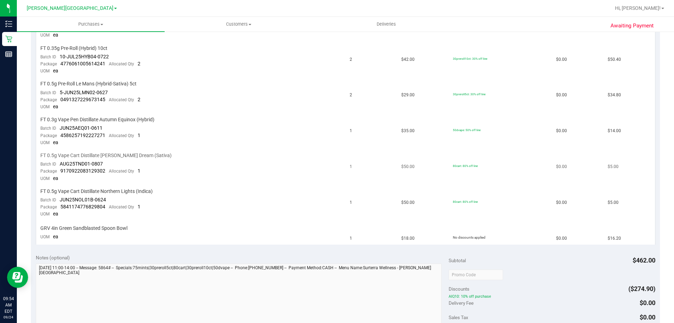
scroll to position [316, 0]
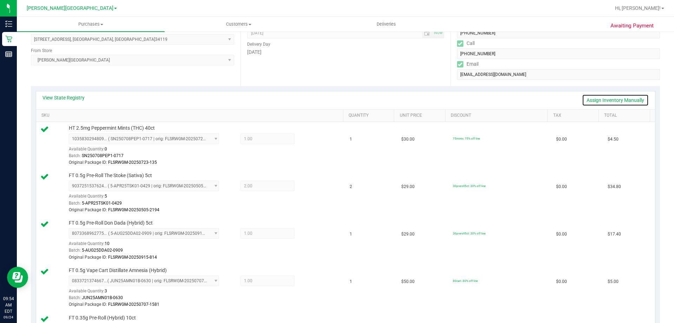
click at [606, 102] on link "Assign Inventory Manually" at bounding box center [615, 100] width 67 height 12
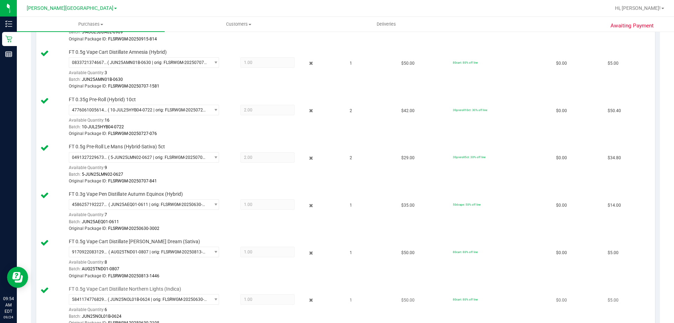
scroll to position [421, 0]
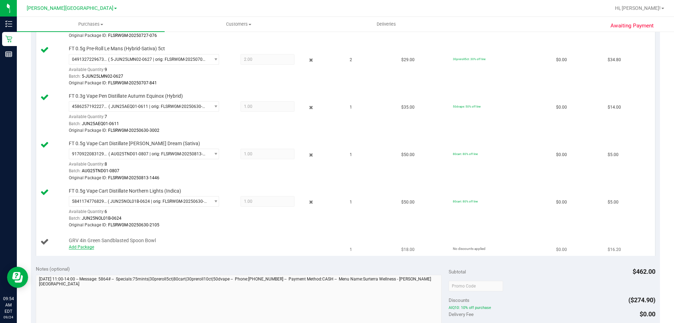
click at [76, 244] on link "Add Package" at bounding box center [81, 246] width 25 height 5
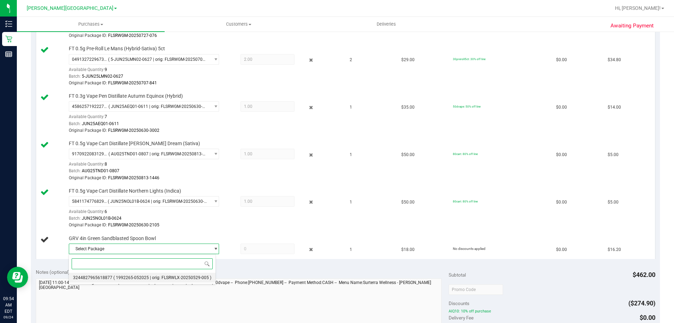
click at [150, 277] on span "( 1992265-052025 | orig: FLSRWLX-20250529-005 )" at bounding box center [162, 277] width 98 height 5
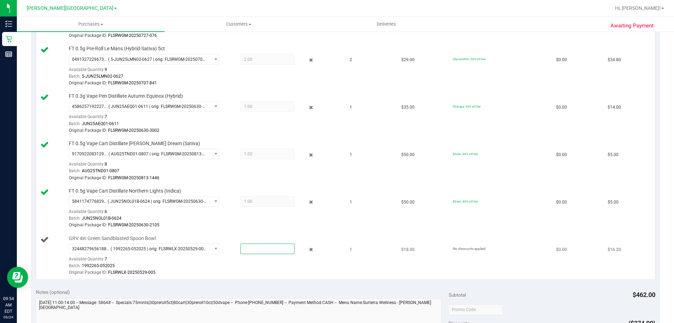
click at [246, 250] on span at bounding box center [268, 248] width 54 height 11
type input "1"
type input "1.0000"
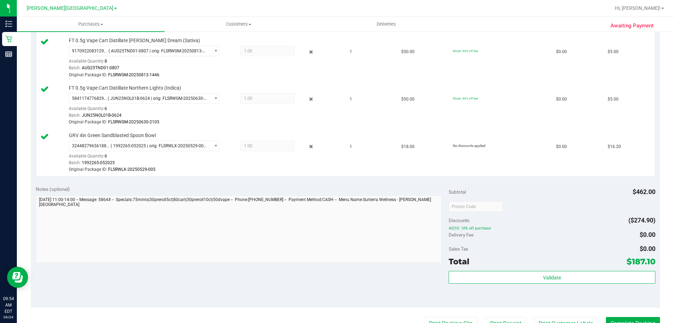
scroll to position [527, 0]
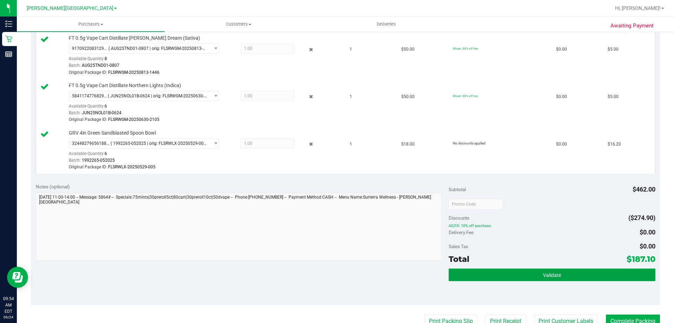
click at [583, 276] on button "Validate" at bounding box center [552, 274] width 207 height 13
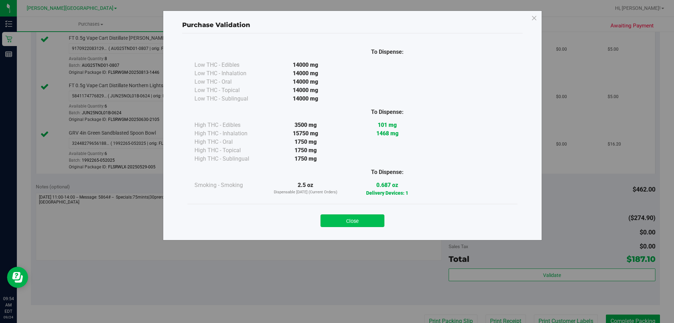
click at [356, 218] on button "Close" at bounding box center [353, 220] width 64 height 13
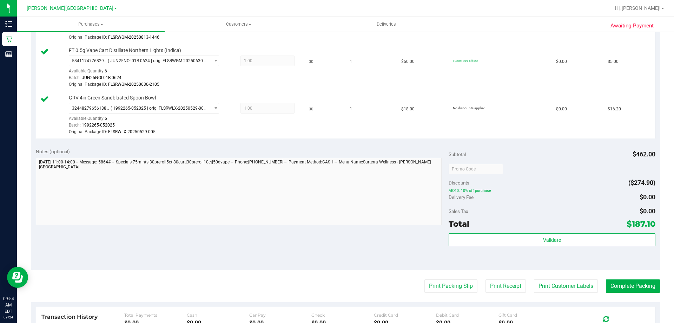
scroll to position [632, 0]
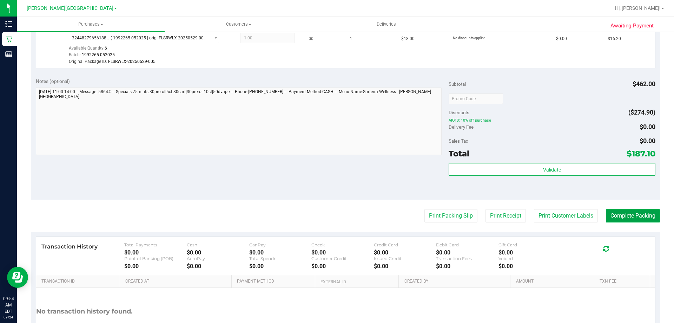
click at [620, 218] on button "Complete Packing" at bounding box center [633, 215] width 54 height 13
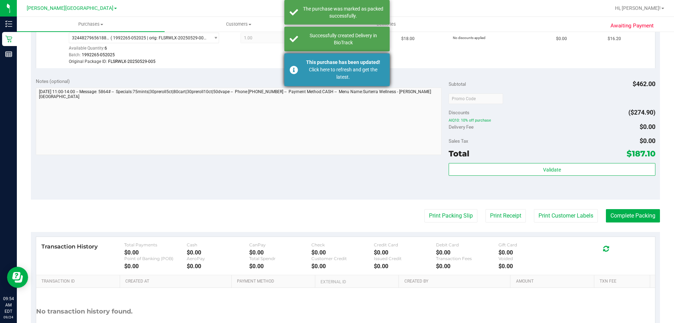
click at [312, 67] on div "Click here to refresh and get the latest." at bounding box center [343, 73] width 83 height 15
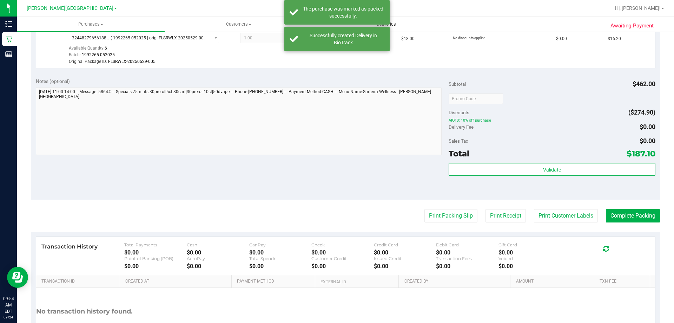
click at [317, 35] on div "Successfully created Delivery in BioTrack" at bounding box center [343, 39] width 83 height 14
click at [318, 9] on div "The purchase was marked as packed successfully." at bounding box center [343, 12] width 83 height 14
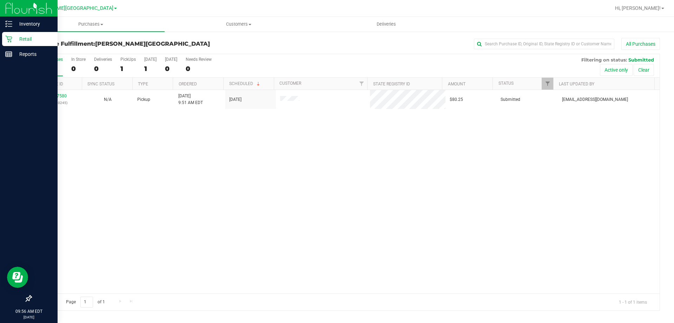
click at [15, 41] on p "Retail" at bounding box center [33, 39] width 42 height 8
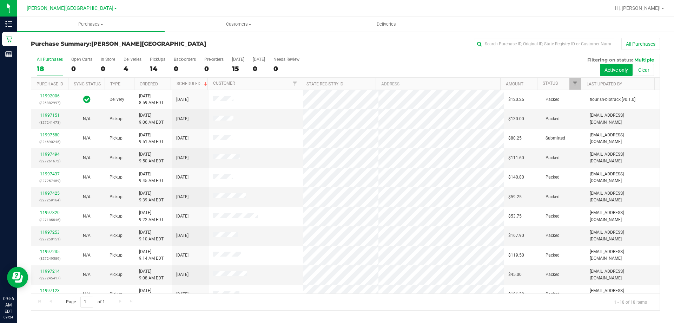
click at [129, 66] on div "4" at bounding box center [133, 69] width 18 height 8
click at [0, 0] on input "Deliveries 4" at bounding box center [0, 0] width 0 height 0
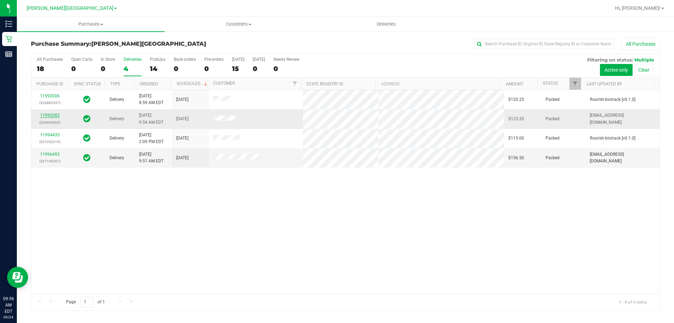
click at [50, 116] on link "11992082" at bounding box center [50, 115] width 20 height 5
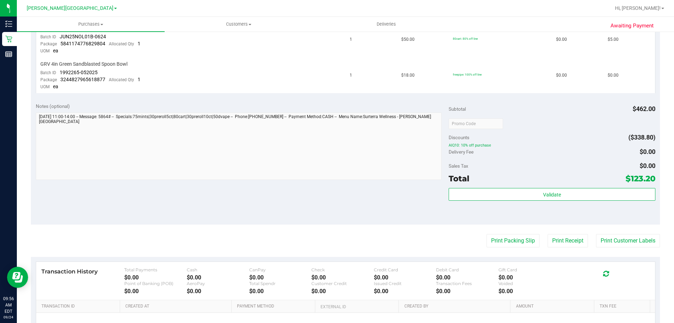
scroll to position [492, 0]
click at [565, 242] on button "Print Receipt" at bounding box center [568, 240] width 40 height 13
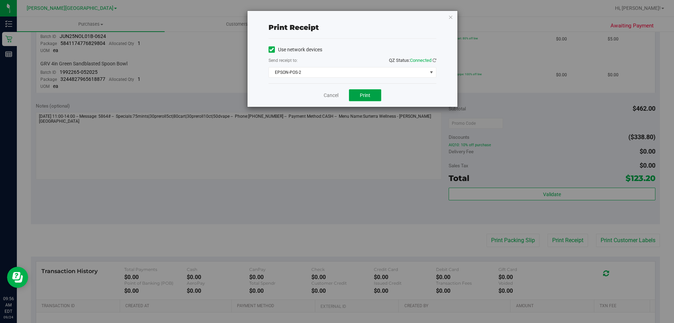
click at [358, 99] on button "Print" at bounding box center [365, 95] width 32 height 12
click at [368, 98] on button "Print" at bounding box center [365, 95] width 32 height 12
click at [324, 96] on link "Cancel" at bounding box center [331, 95] width 15 height 7
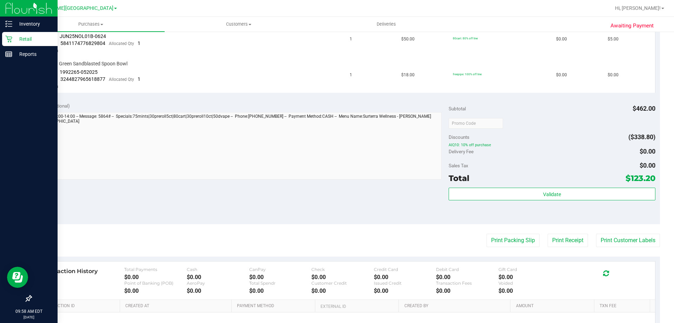
click at [19, 40] on p "Retail" at bounding box center [33, 39] width 42 height 8
